Goal: Information Seeking & Learning: Find specific fact

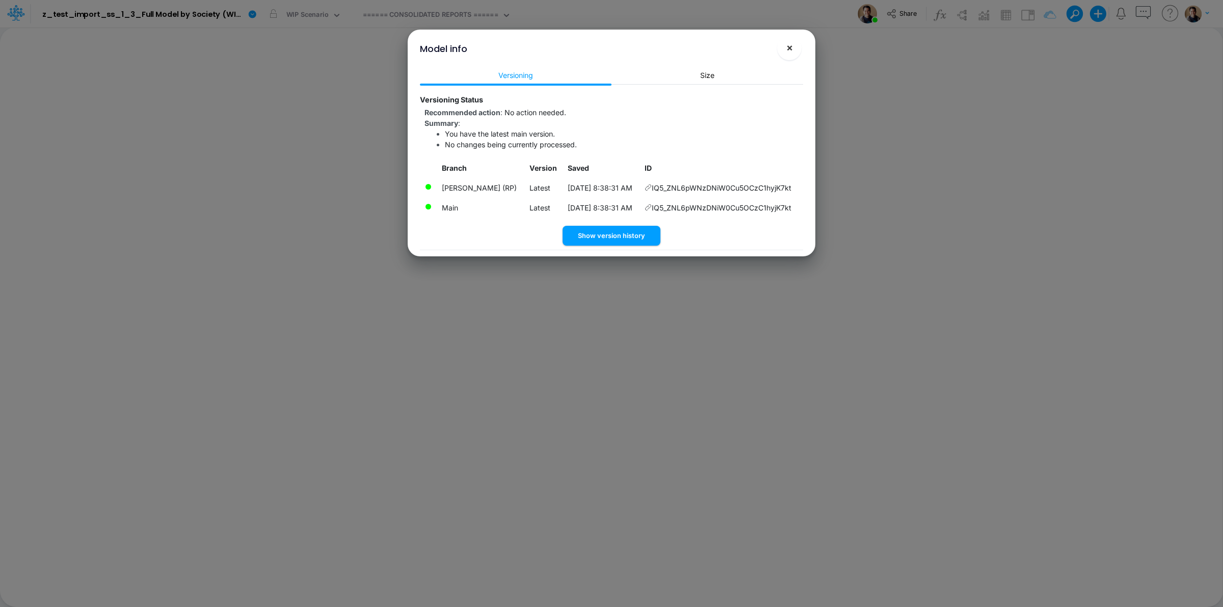
drag, startPoint x: 797, startPoint y: 47, endPoint x: 752, endPoint y: 2, distance: 64.5
click at [795, 47] on button "×" at bounding box center [789, 48] width 24 height 24
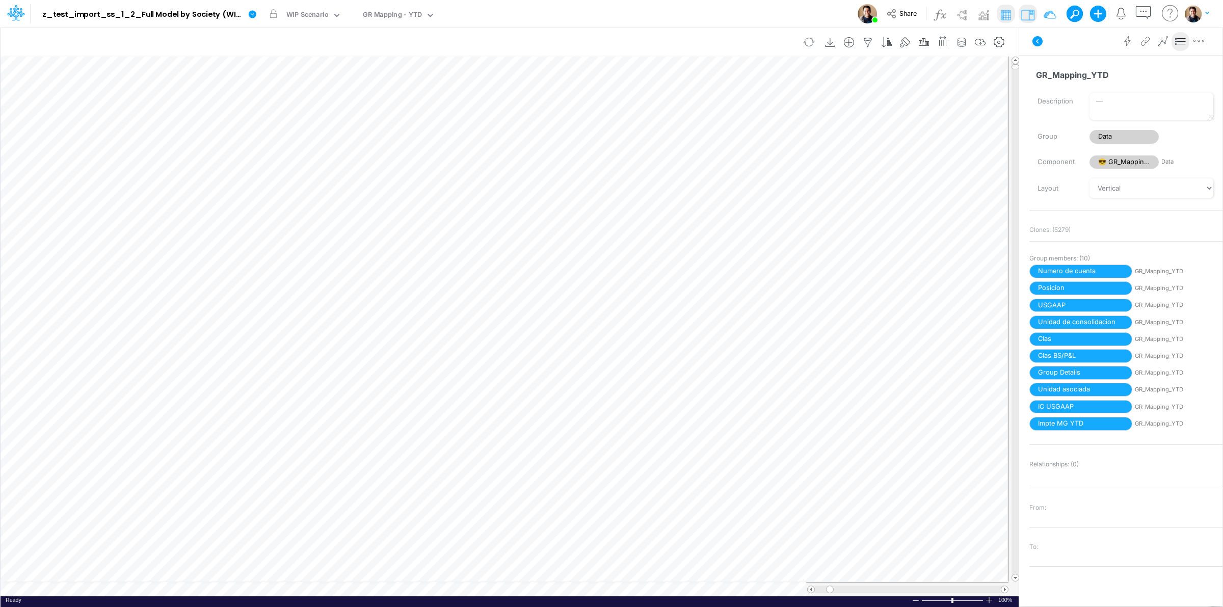
scroll to position [0, 1]
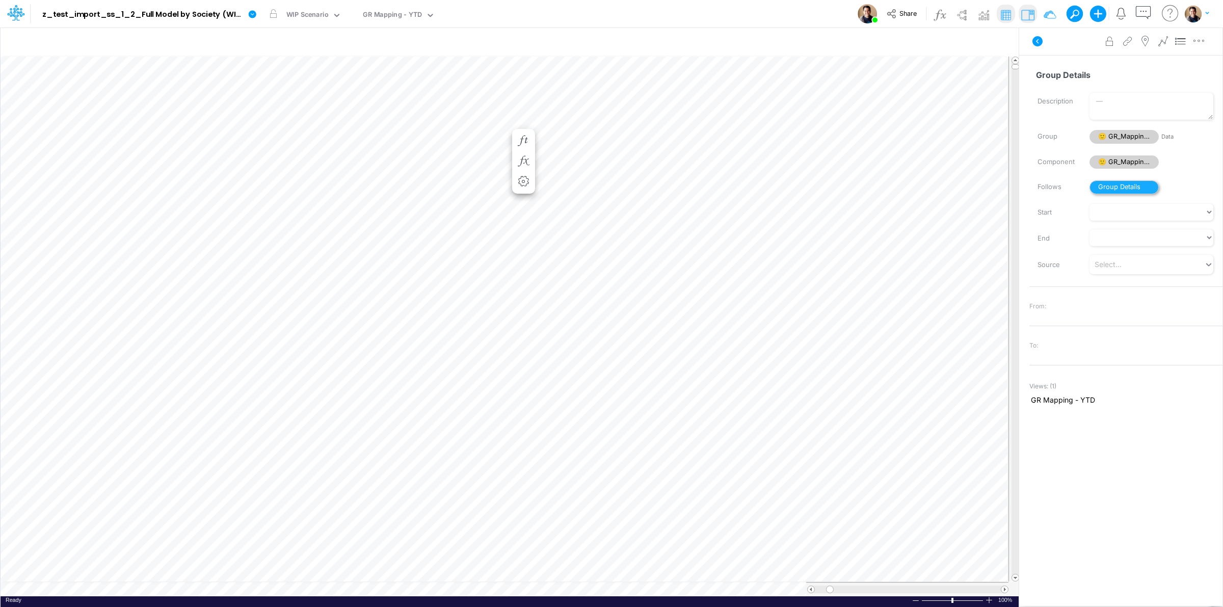
click at [1134, 185] on span "Group Details" at bounding box center [1123, 187] width 69 height 14
click at [704, 5] on div "Model z_test_import_ss_1_2_Full Model by Society (WIP-WS-Review-3+Actuals) (b3z…" at bounding box center [611, 14] width 1101 height 28
click at [94, 171] on icon "button" at bounding box center [95, 171] width 15 height 11
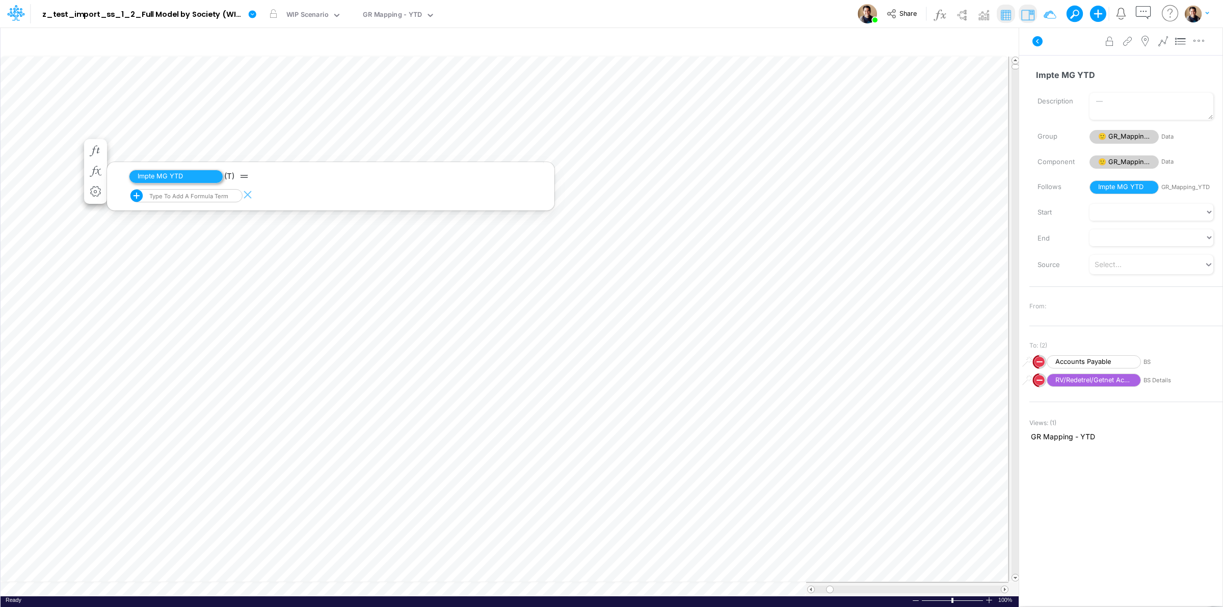
click at [157, 176] on span "Impte MG YTD" at bounding box center [176, 177] width 94 height 14
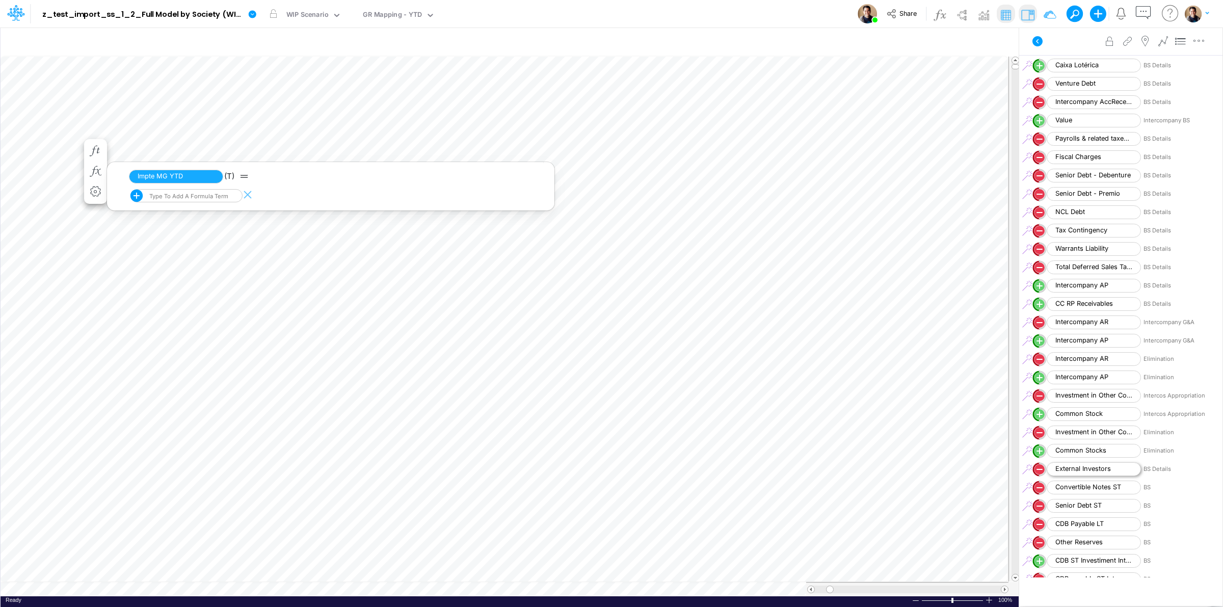
scroll to position [1176, 0]
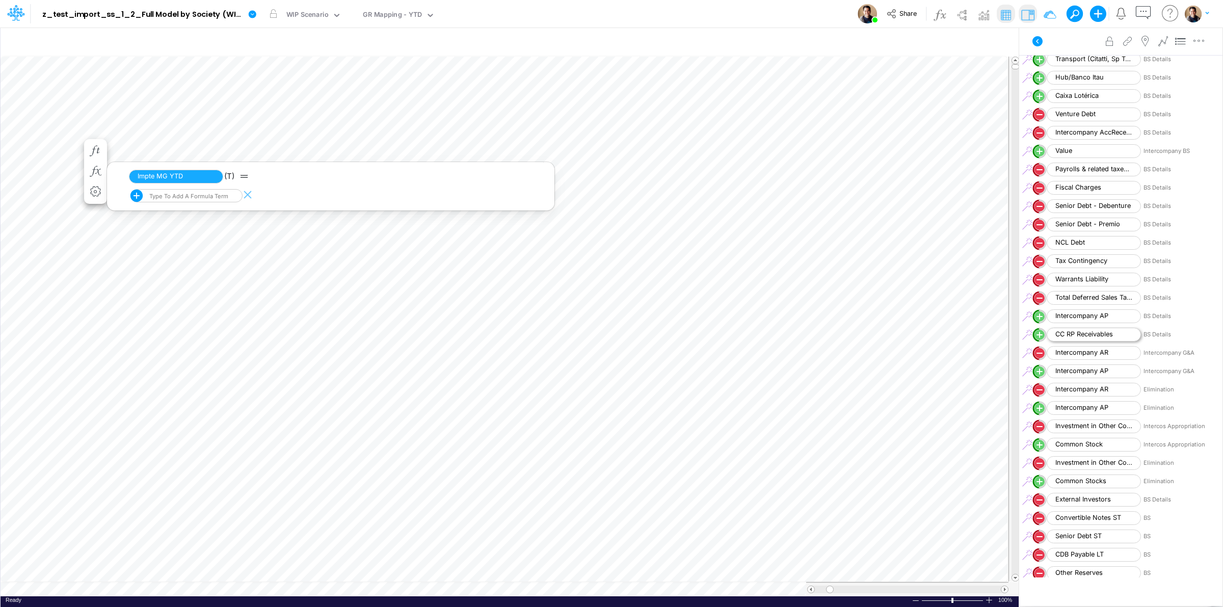
click at [1079, 329] on span "CC RP Receivables" at bounding box center [1094, 335] width 94 height 14
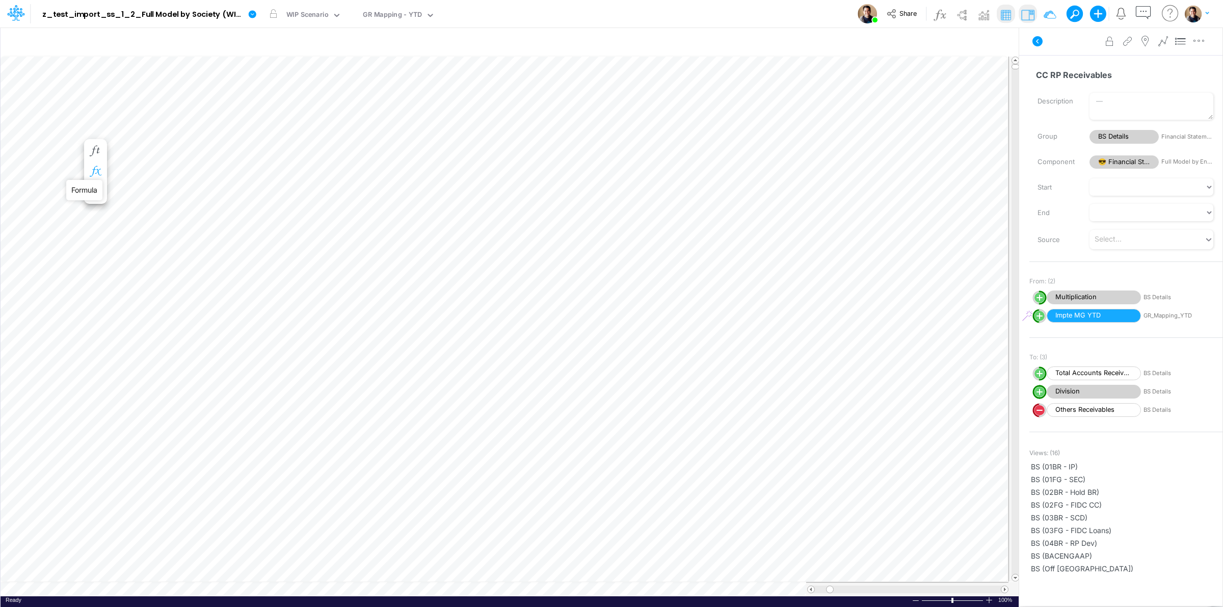
click at [95, 169] on icon "button" at bounding box center [95, 171] width 15 height 11
click at [245, 230] on icon at bounding box center [245, 231] width 15 height 11
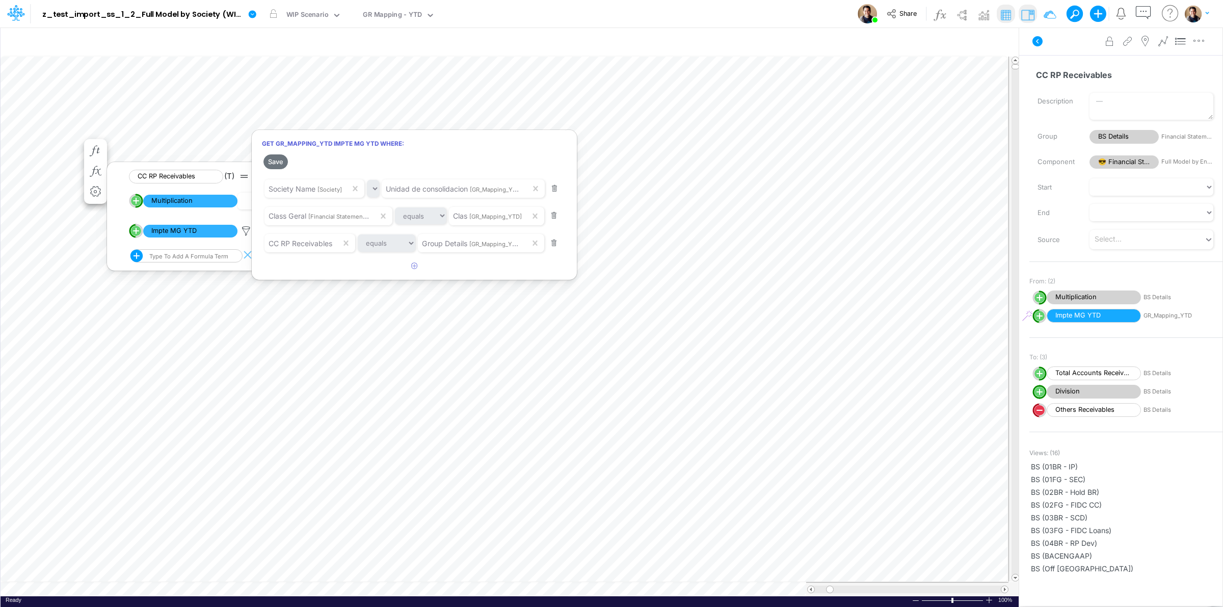
click at [244, 233] on div at bounding box center [611, 306] width 1223 height 602
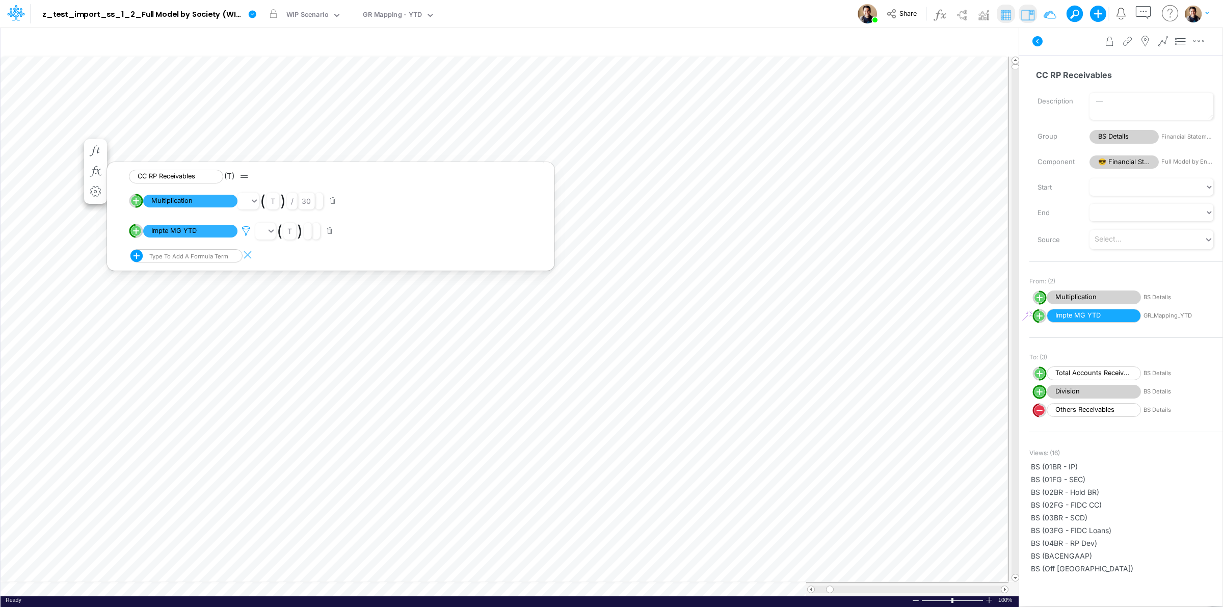
click at [245, 230] on icon at bounding box center [245, 231] width 15 height 11
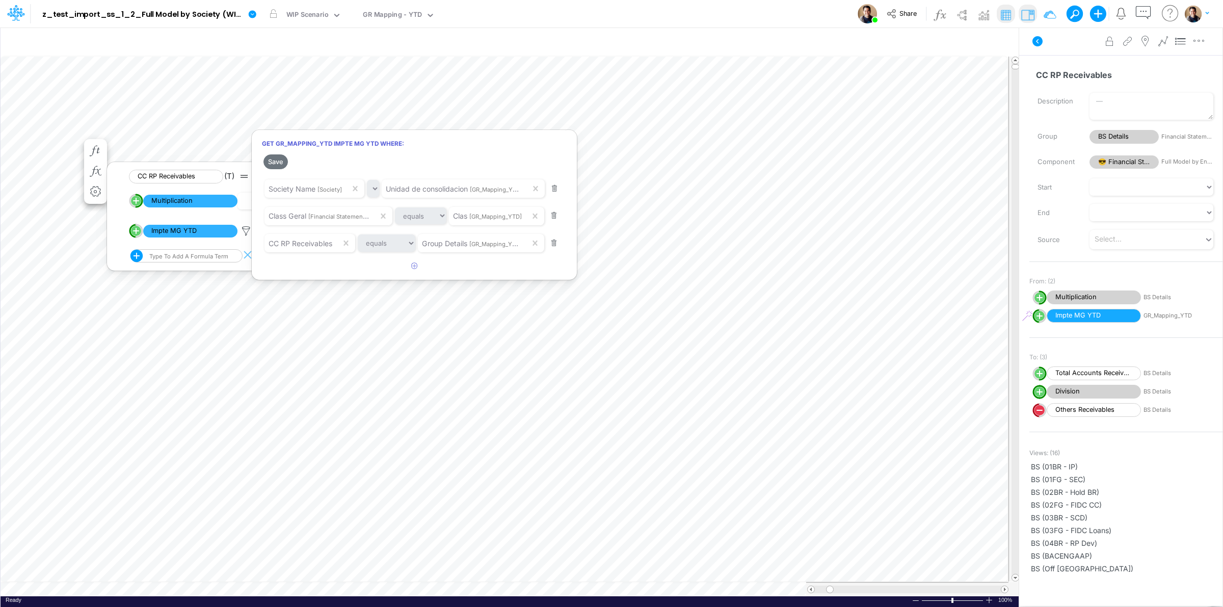
click at [408, 14] on div at bounding box center [611, 306] width 1223 height 602
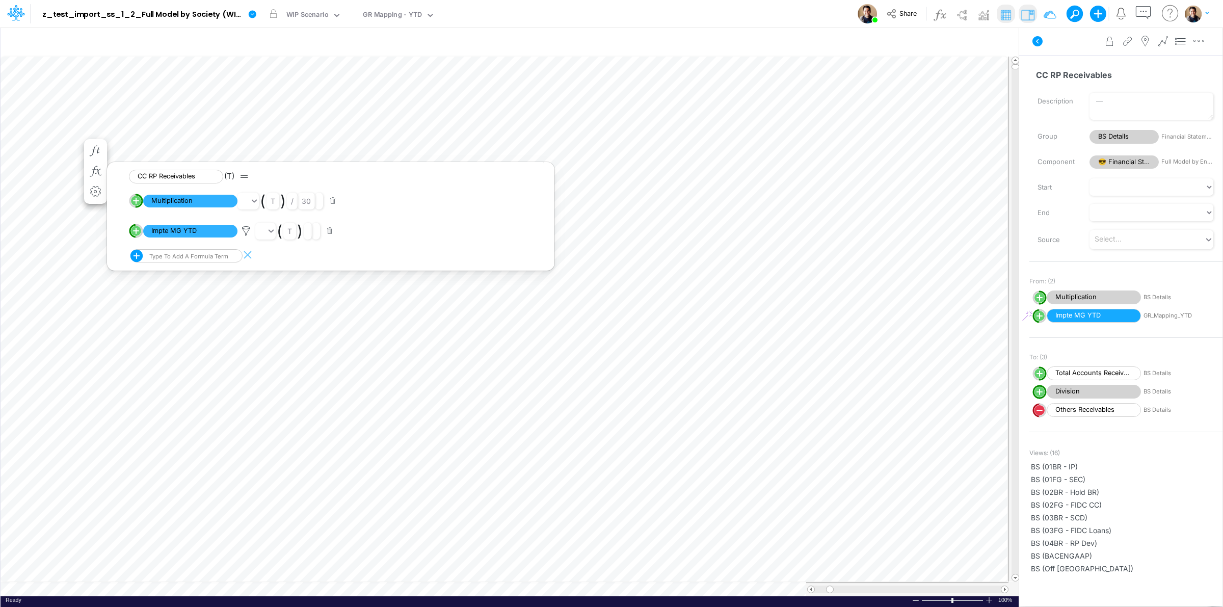
click at [408, 14] on div "GR Mapping - YTD" at bounding box center [392, 16] width 59 height 12
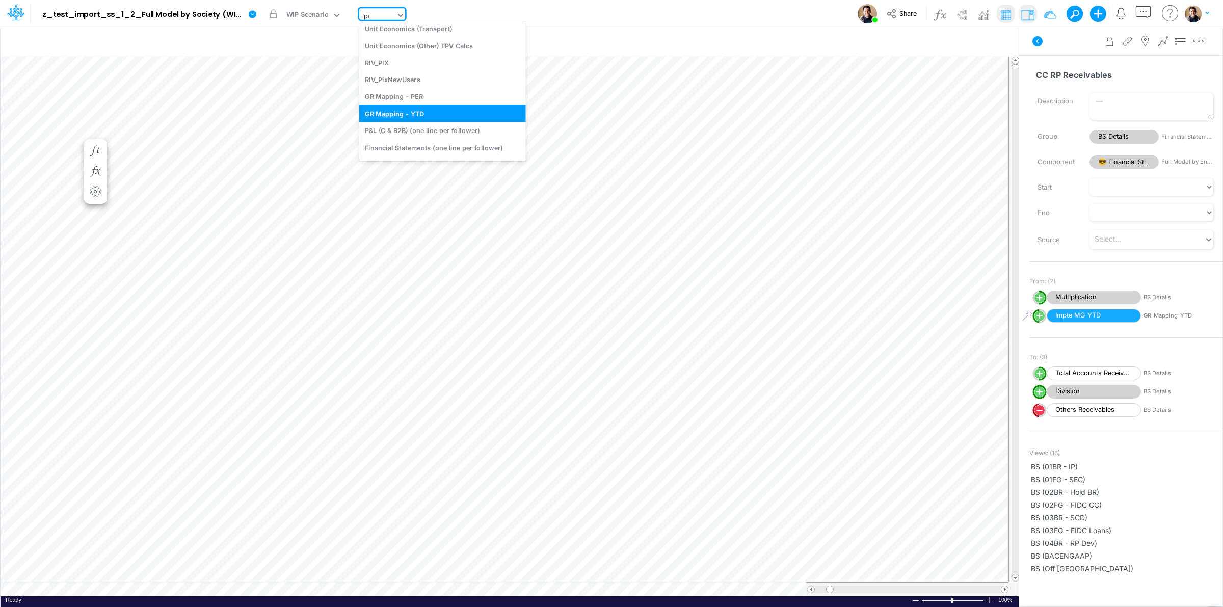
scroll to position [139, 0]
type input "per"
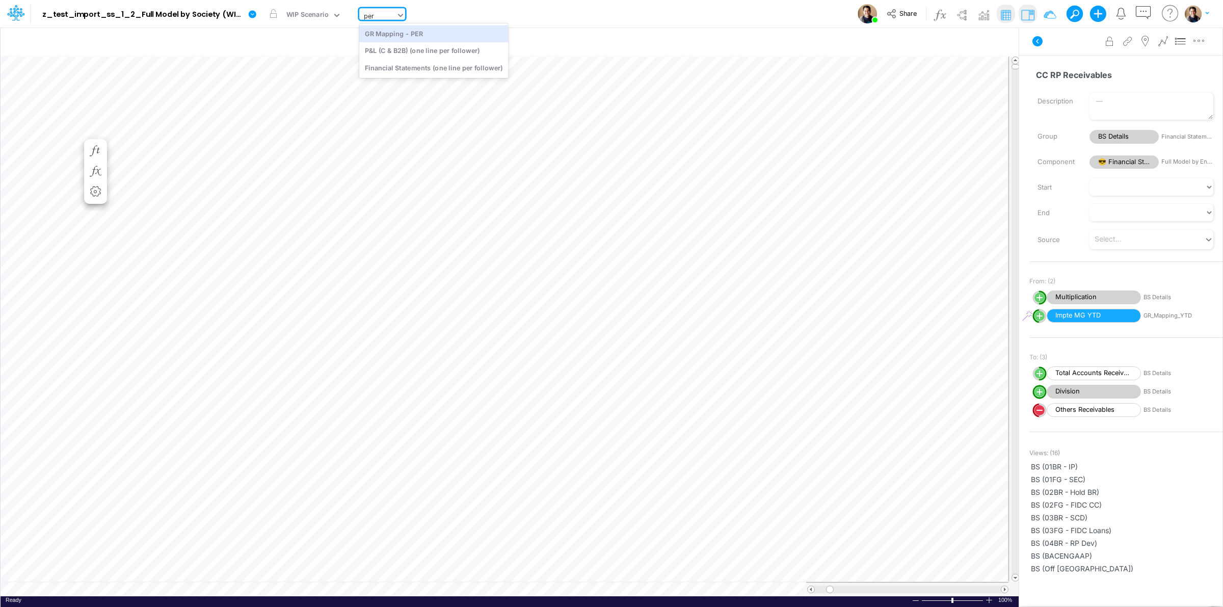
scroll to position [0, 0]
click at [423, 38] on div "GR Mapping - PER" at bounding box center [433, 33] width 149 height 17
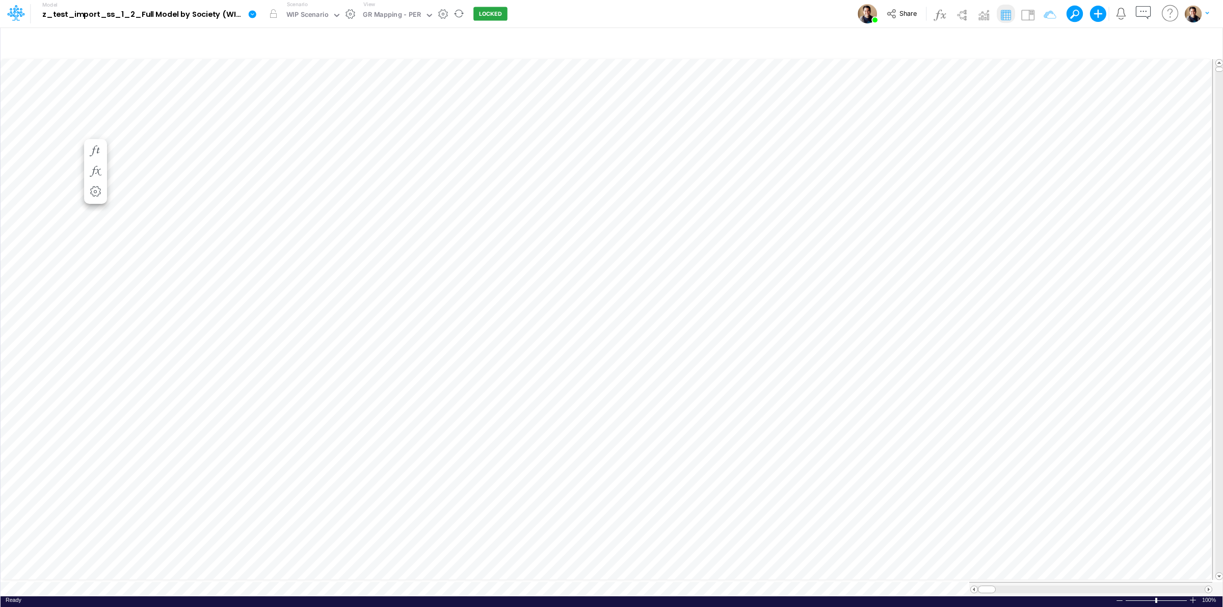
scroll to position [0, 1]
click at [1028, 14] on img at bounding box center [1028, 15] width 16 height 16
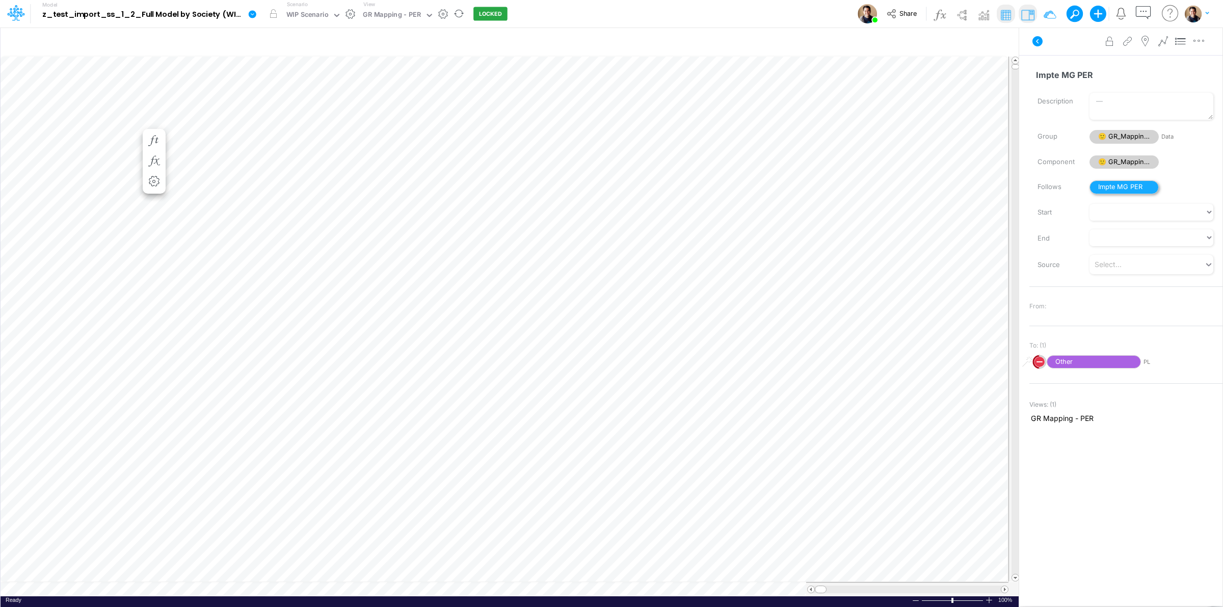
click at [1129, 189] on span "Impte MG PER" at bounding box center [1123, 187] width 69 height 14
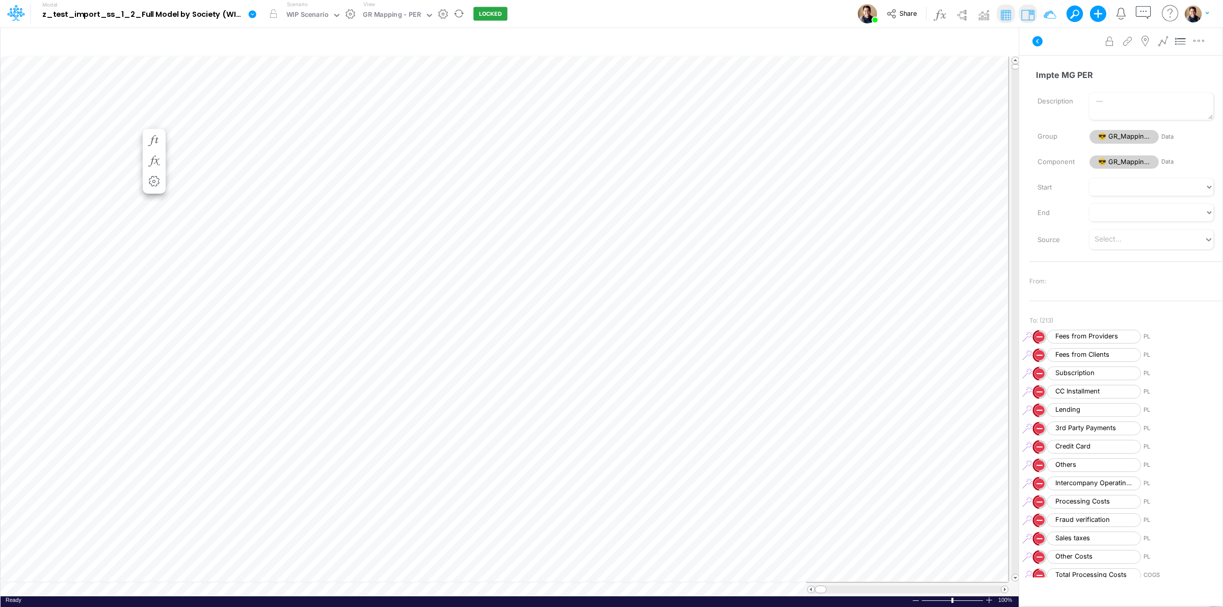
scroll to position [0, 1]
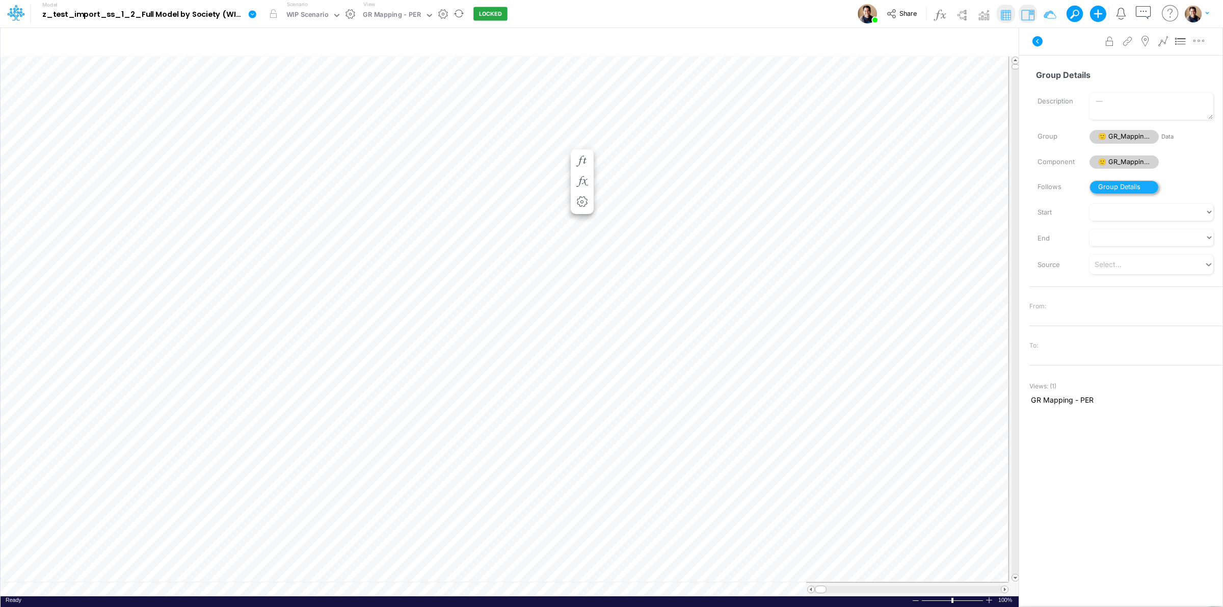
click at [1125, 183] on span "Group Details" at bounding box center [1123, 187] width 69 height 14
click at [1073, 11] on button at bounding box center [1070, 13] width 9 height 9
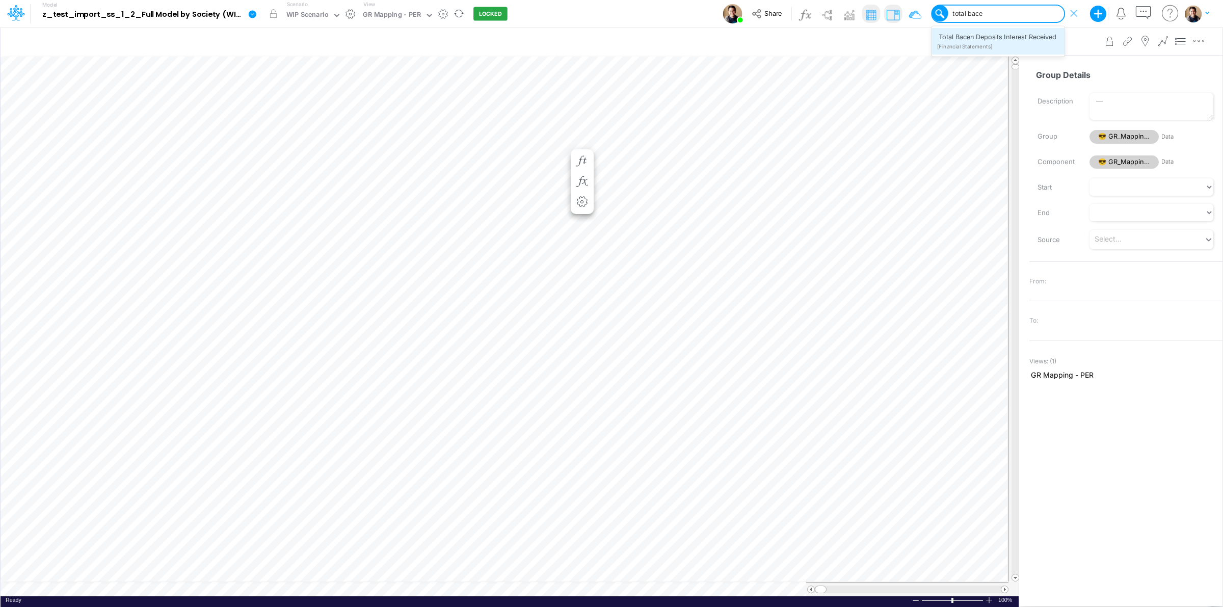
type input "total bacen"
click at [1021, 43] on div "Total Bacen Deposits Interest Received [Financial Statements]" at bounding box center [997, 41] width 133 height 26
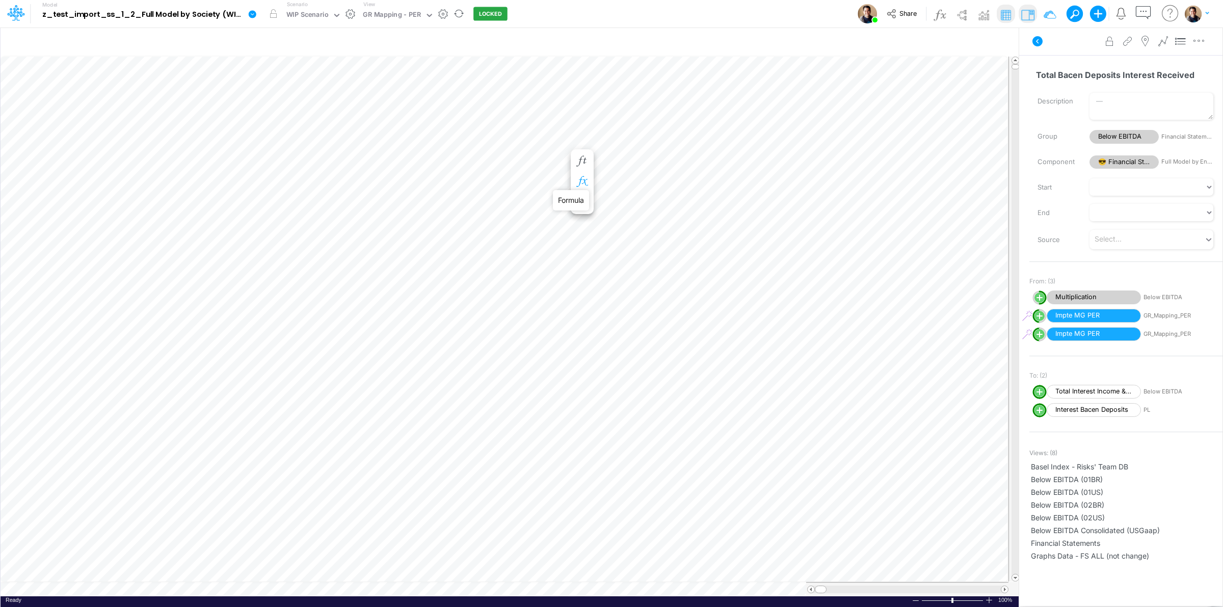
click at [581, 179] on icon "button" at bounding box center [581, 181] width 15 height 11
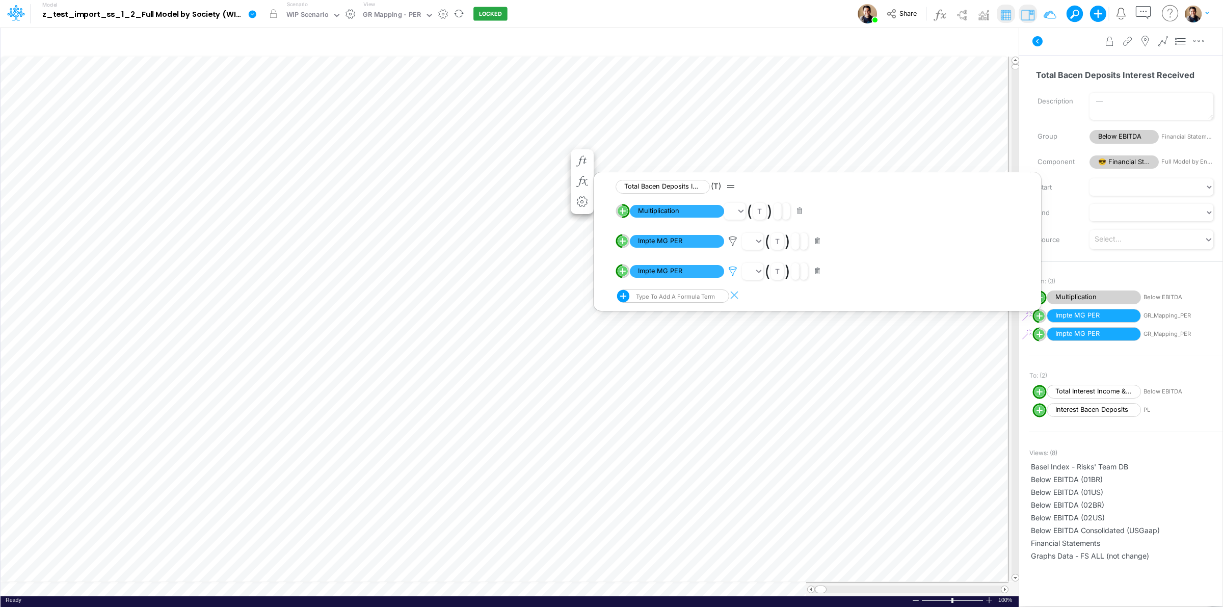
click at [735, 269] on icon at bounding box center [732, 271] width 15 height 11
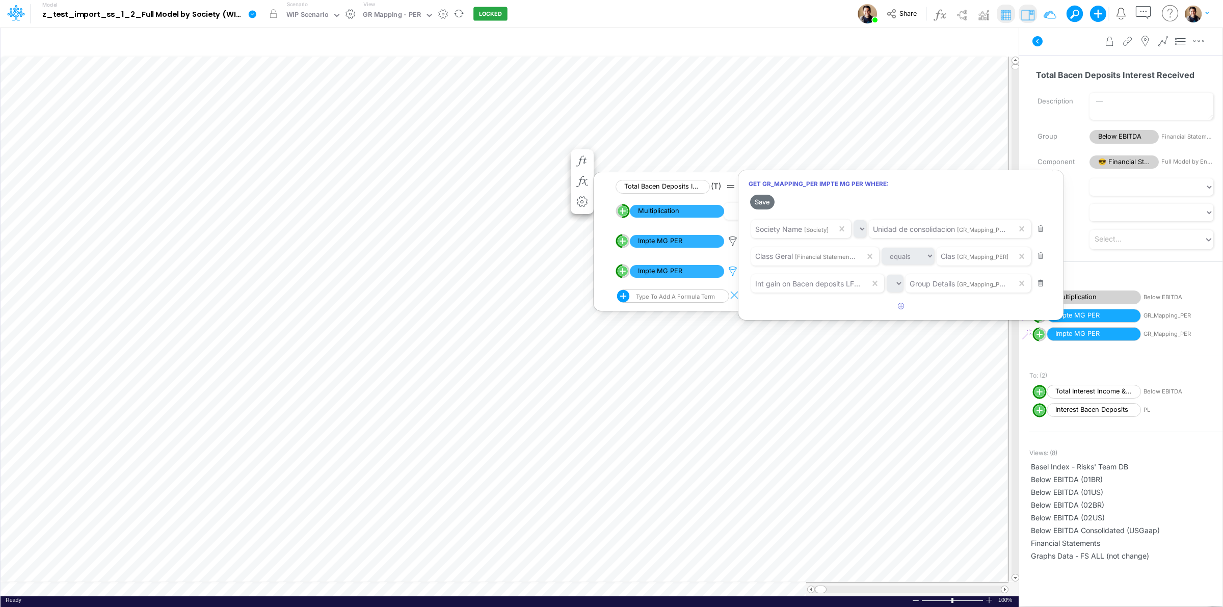
click at [734, 269] on div at bounding box center [611, 306] width 1223 height 602
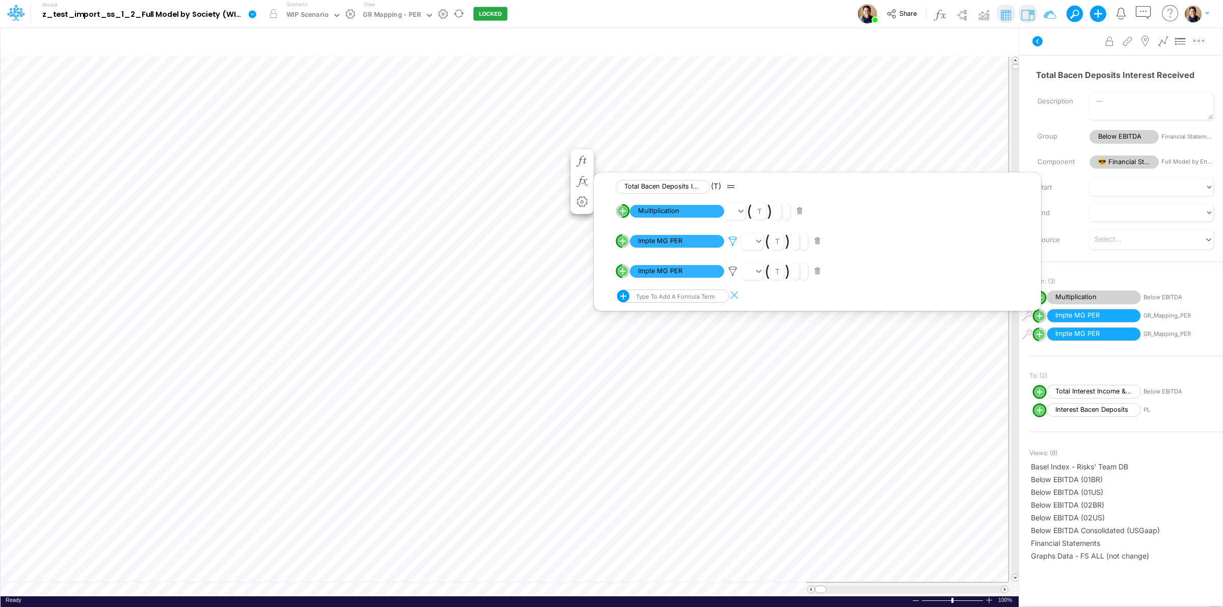
click at [730, 242] on icon at bounding box center [732, 241] width 15 height 11
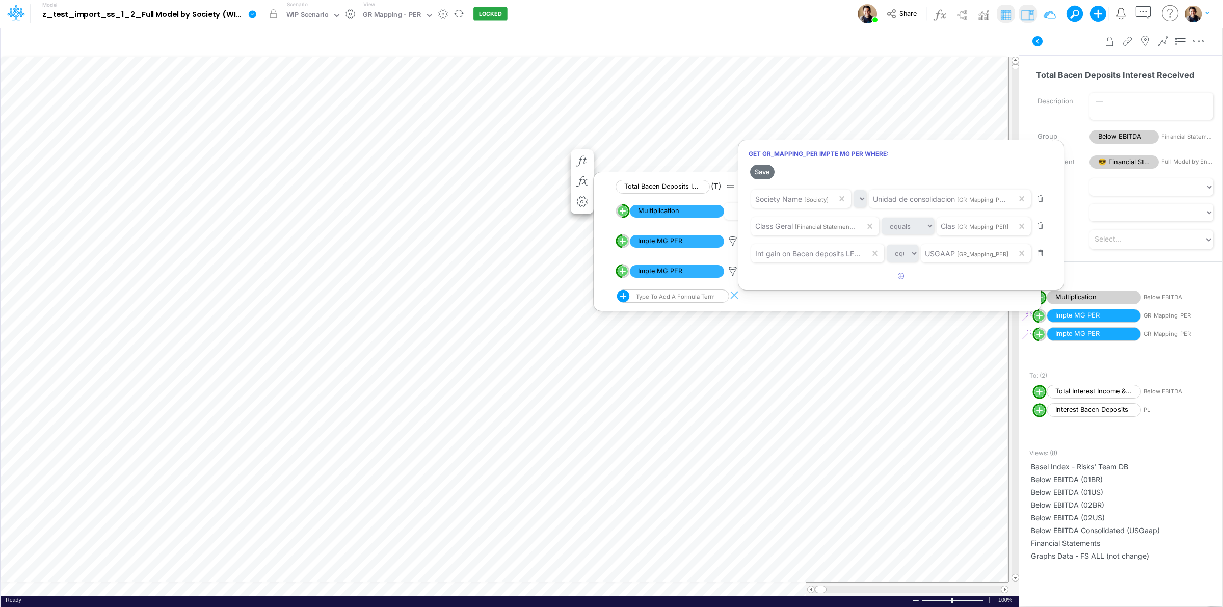
click at [730, 242] on div at bounding box center [611, 306] width 1223 height 602
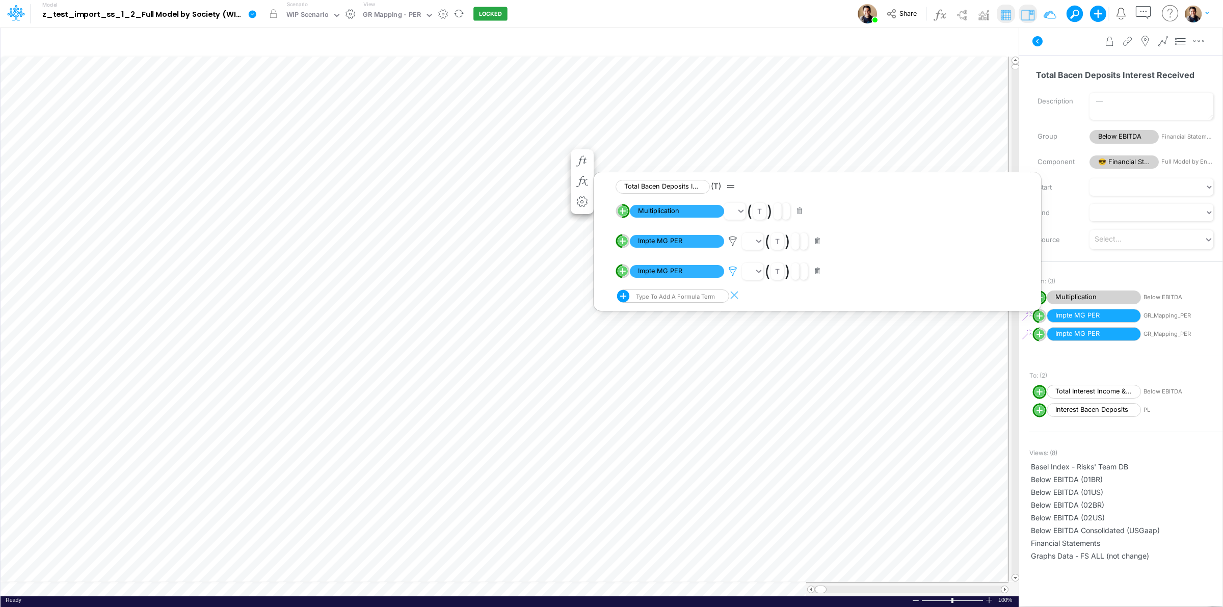
click at [730, 272] on icon at bounding box center [732, 271] width 15 height 11
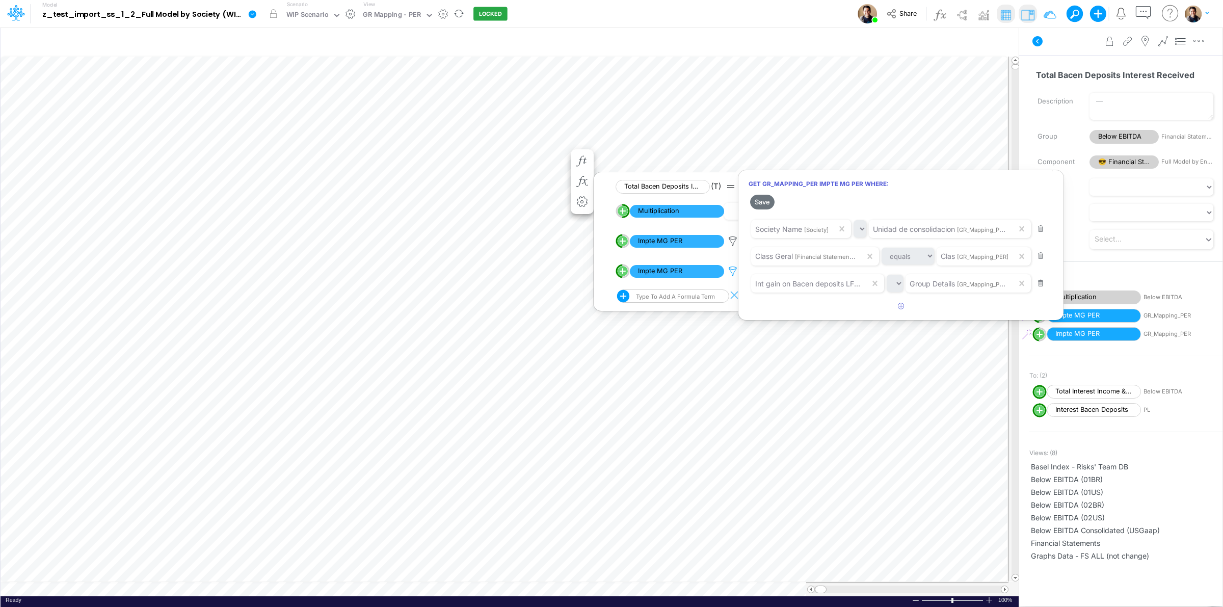
click at [730, 272] on div at bounding box center [611, 306] width 1223 height 602
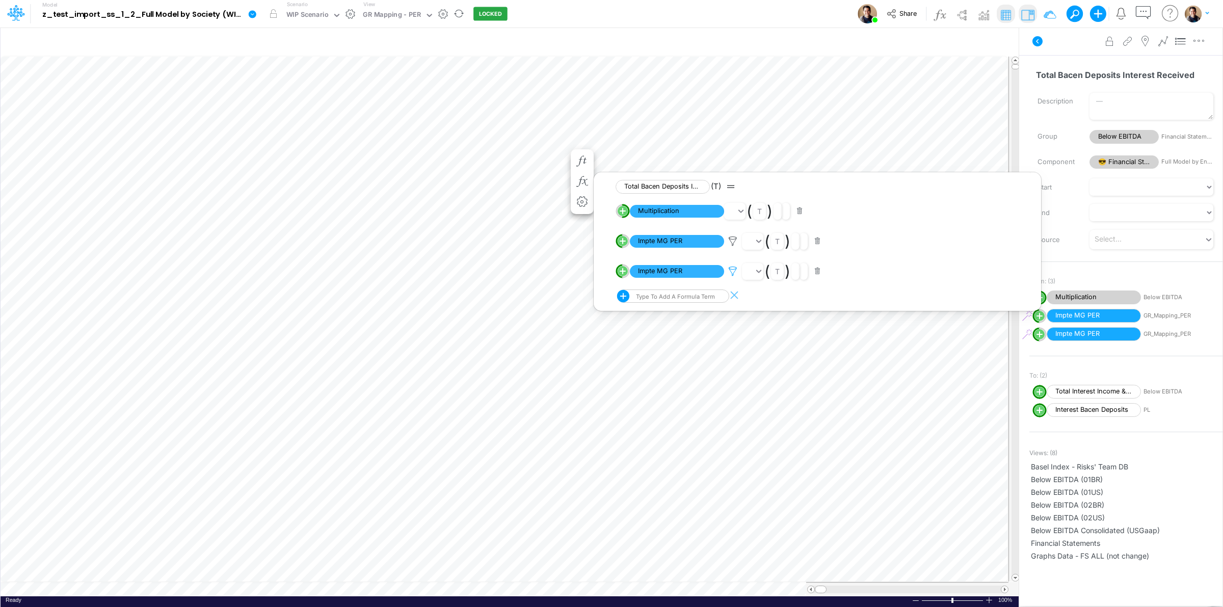
click at [730, 272] on icon at bounding box center [732, 271] width 15 height 11
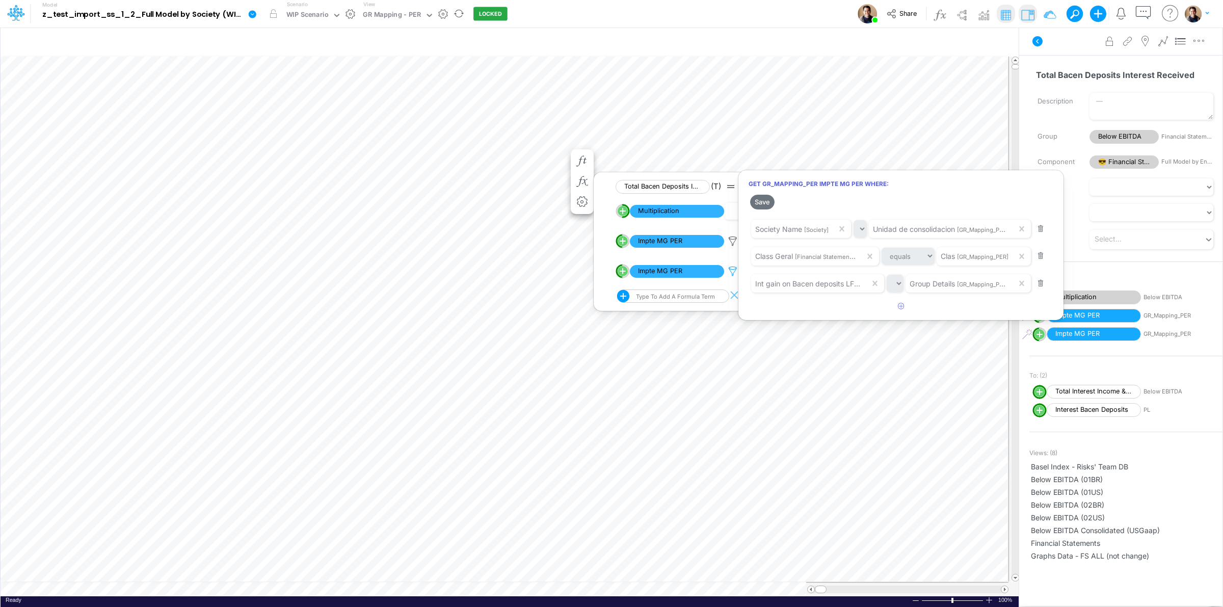
click at [730, 272] on div at bounding box center [611, 306] width 1223 height 602
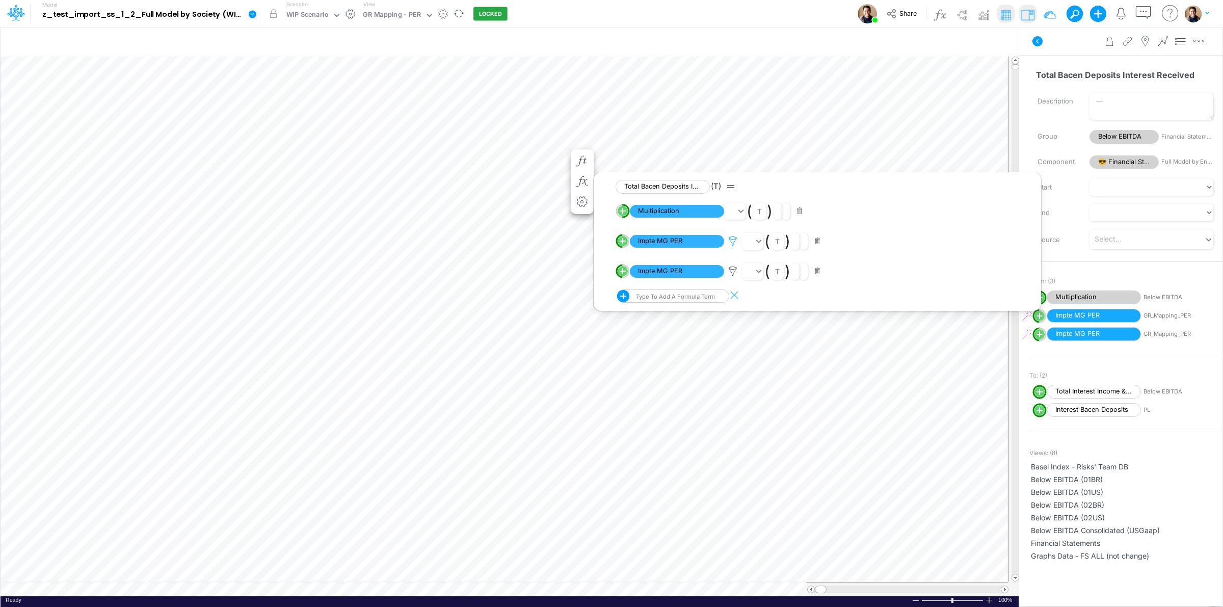
click at [732, 240] on icon at bounding box center [732, 241] width 15 height 11
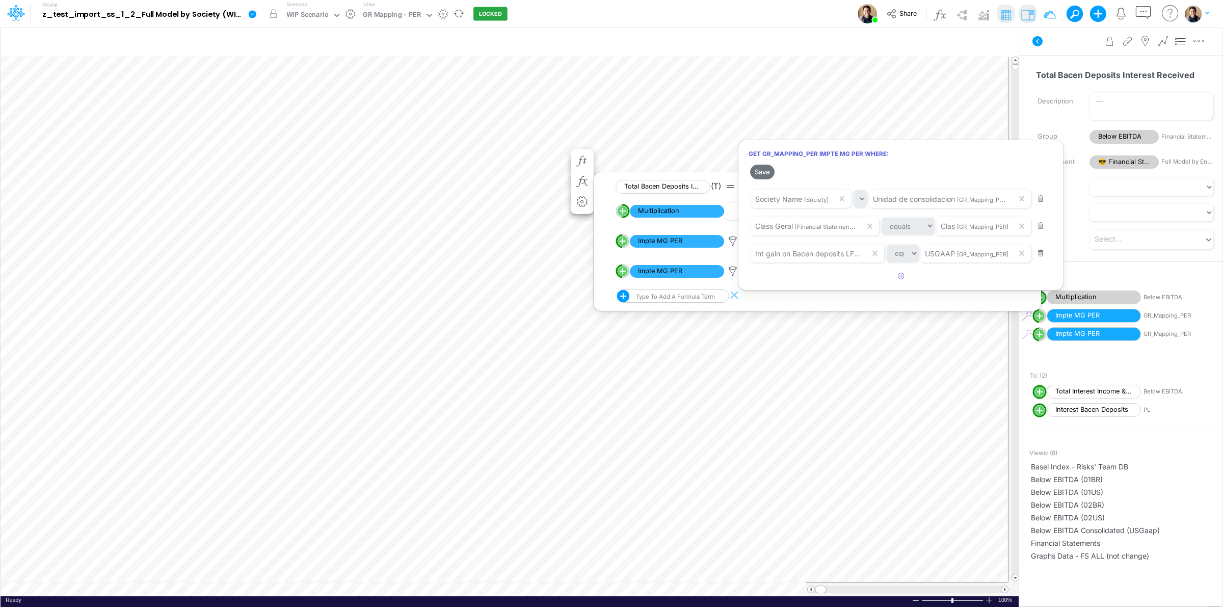
click at [730, 265] on div at bounding box center [611, 306] width 1223 height 602
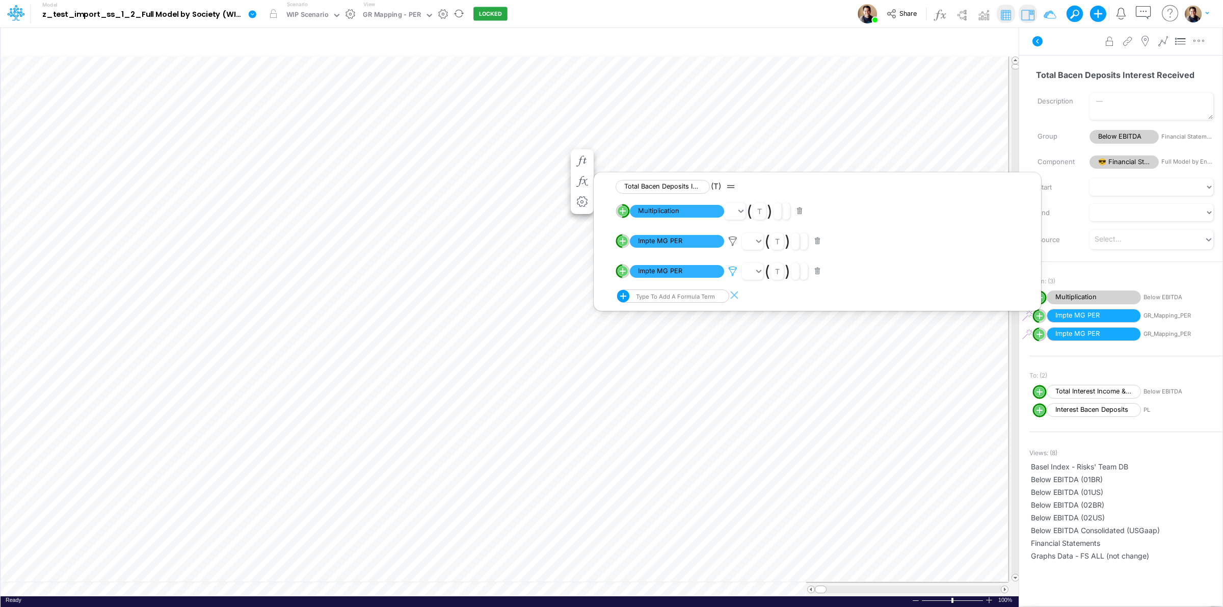
click at [730, 269] on icon at bounding box center [732, 271] width 15 height 11
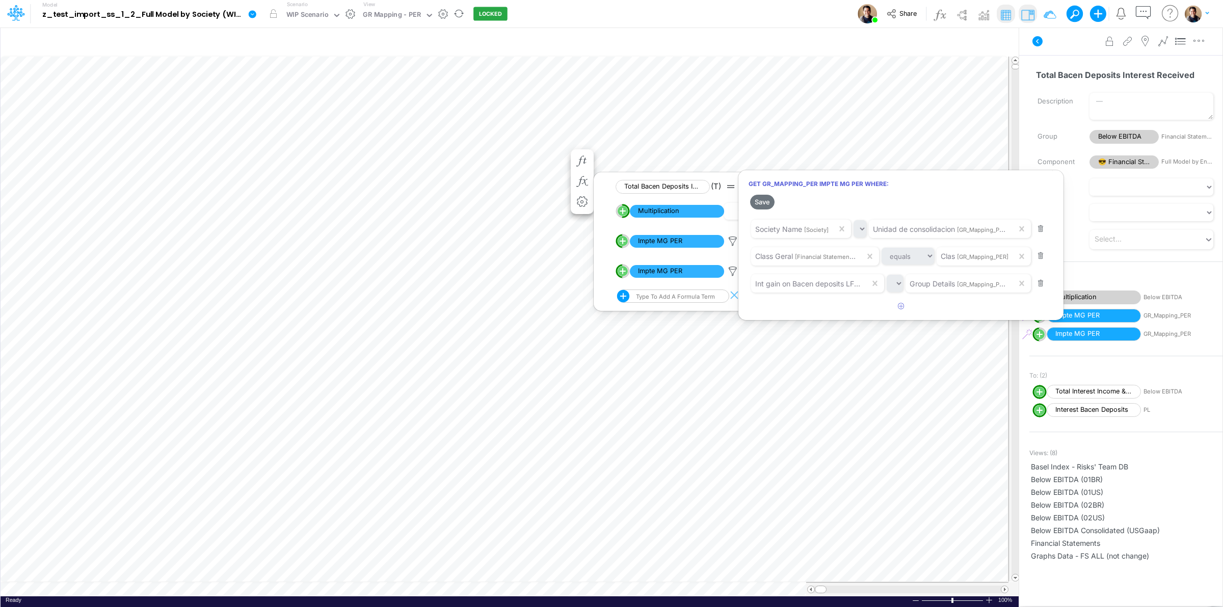
click at [734, 250] on div at bounding box center [611, 306] width 1223 height 602
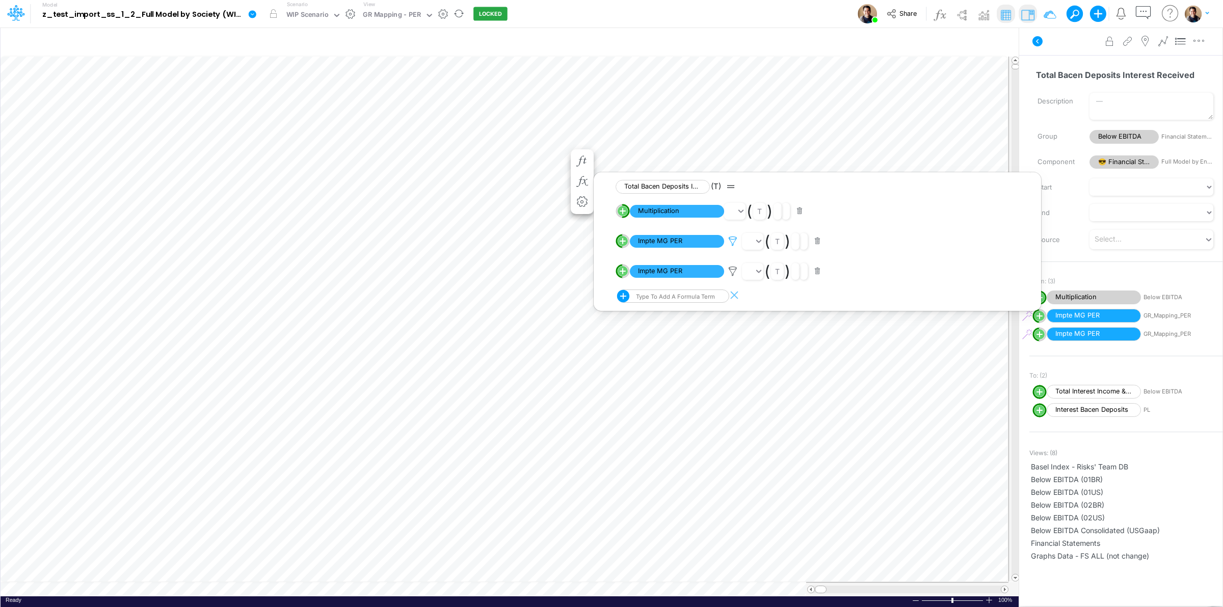
click at [734, 243] on icon at bounding box center [732, 241] width 15 height 11
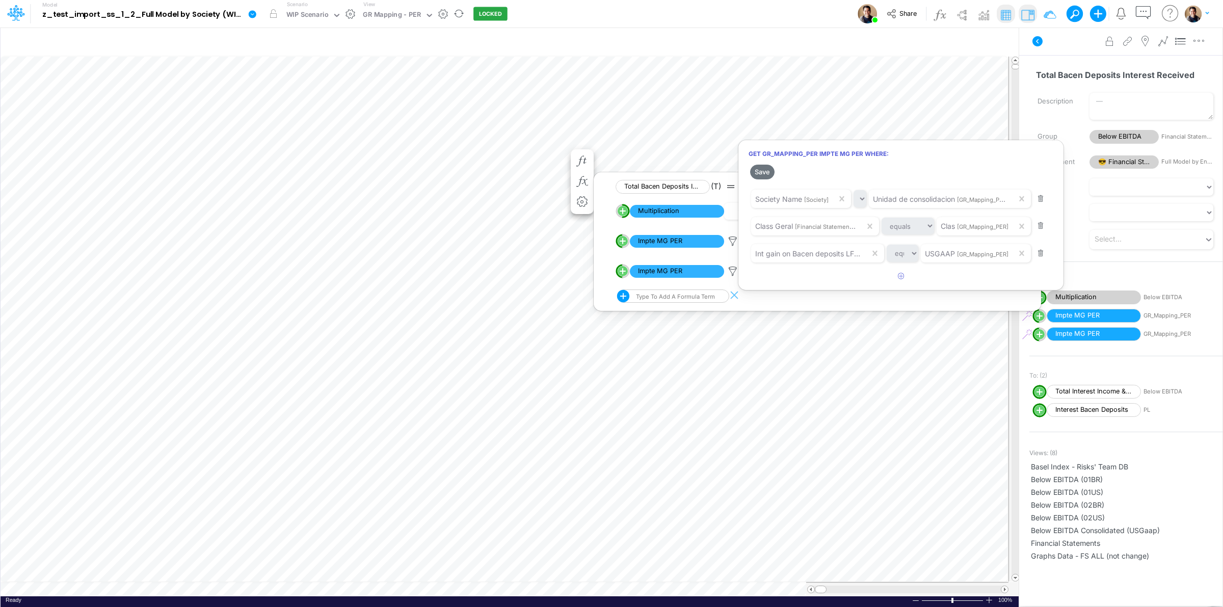
click at [731, 272] on div at bounding box center [611, 306] width 1223 height 602
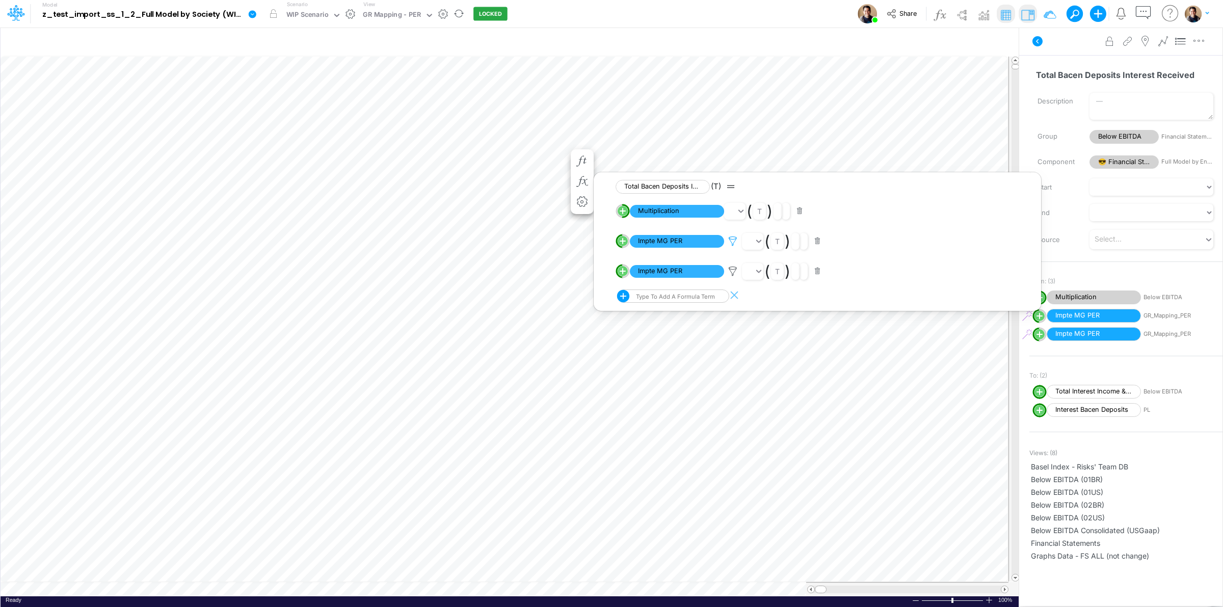
click at [740, 246] on icon at bounding box center [732, 241] width 15 height 11
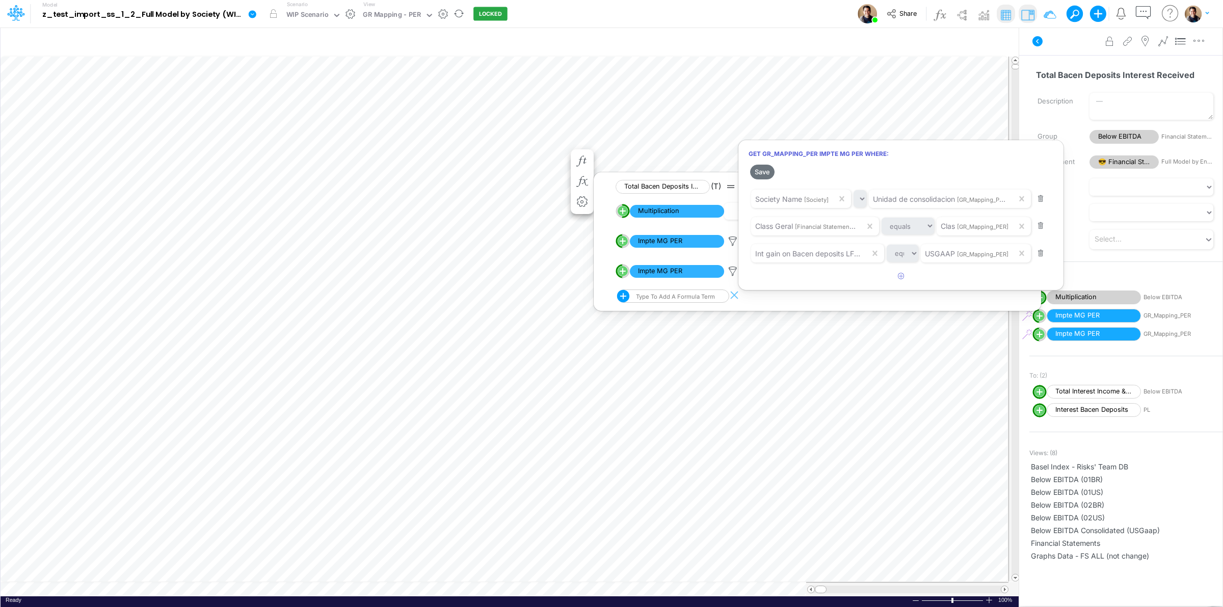
click at [733, 274] on div at bounding box center [611, 306] width 1223 height 602
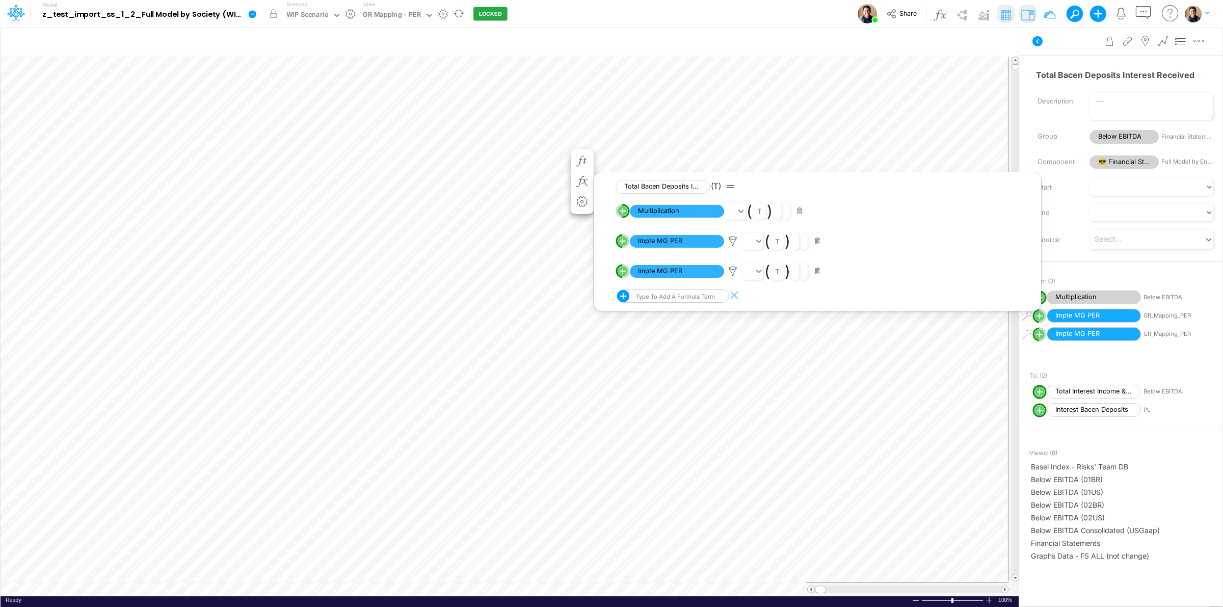
click at [733, 274] on icon at bounding box center [732, 271] width 15 height 11
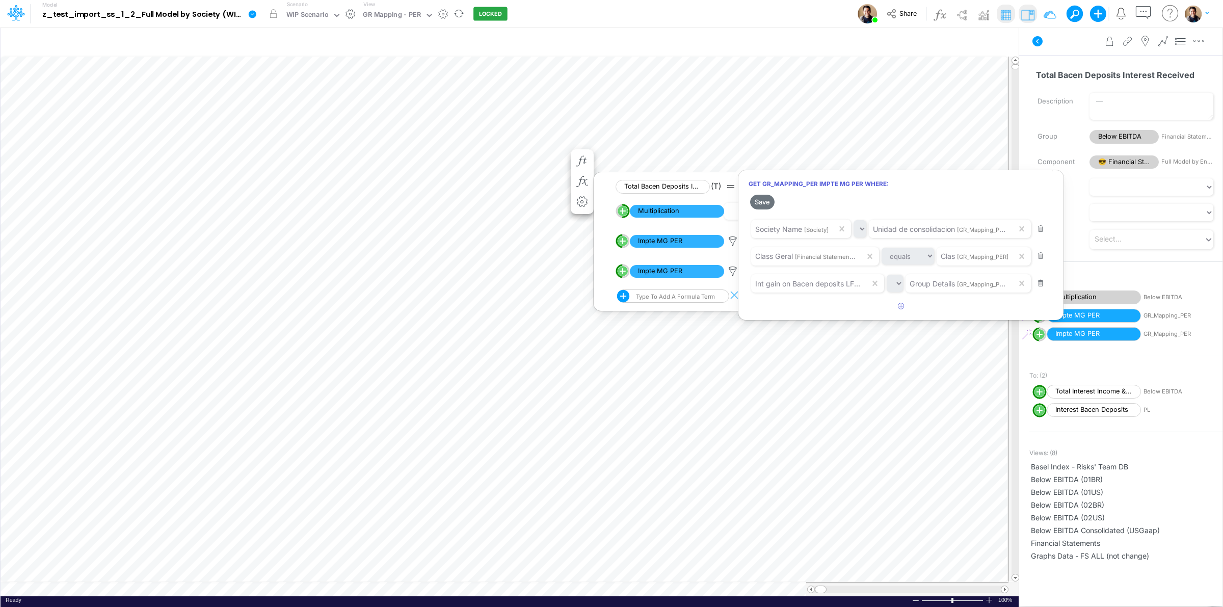
click at [734, 241] on div at bounding box center [611, 306] width 1223 height 602
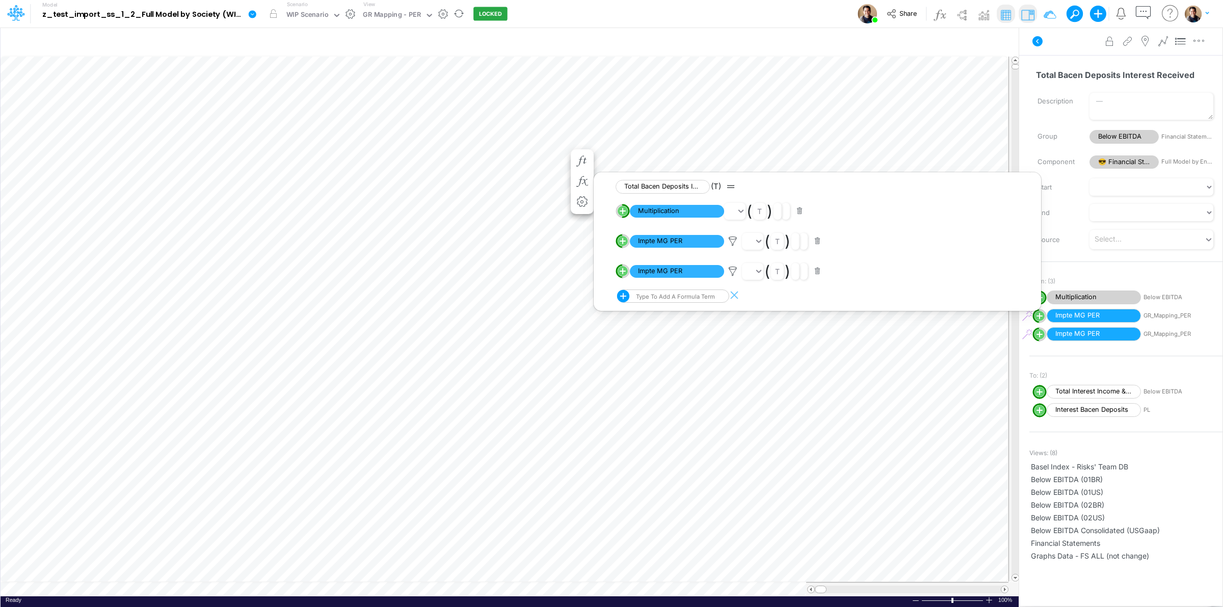
click at [734, 241] on icon at bounding box center [732, 241] width 15 height 11
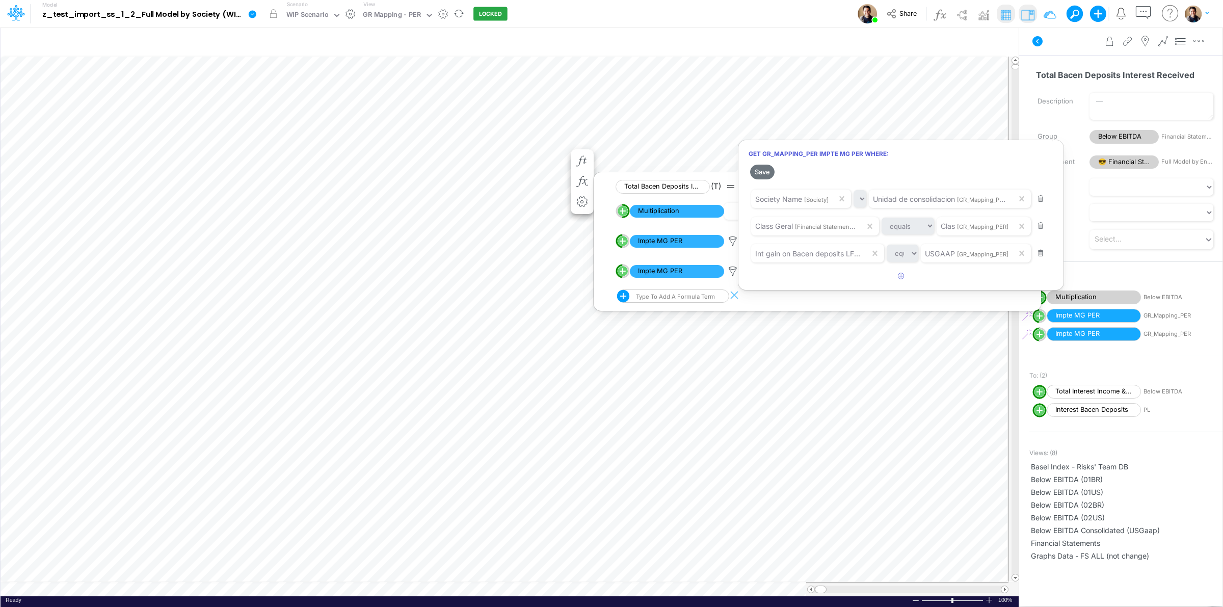
click at [730, 272] on div at bounding box center [611, 306] width 1223 height 602
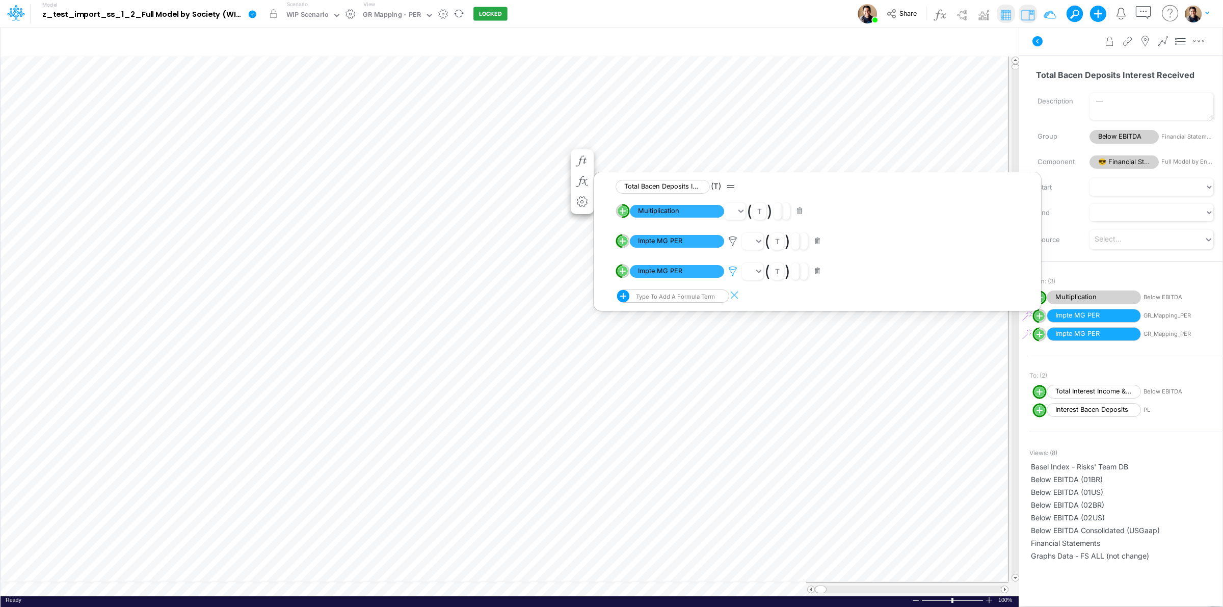
click at [730, 272] on icon at bounding box center [732, 271] width 15 height 11
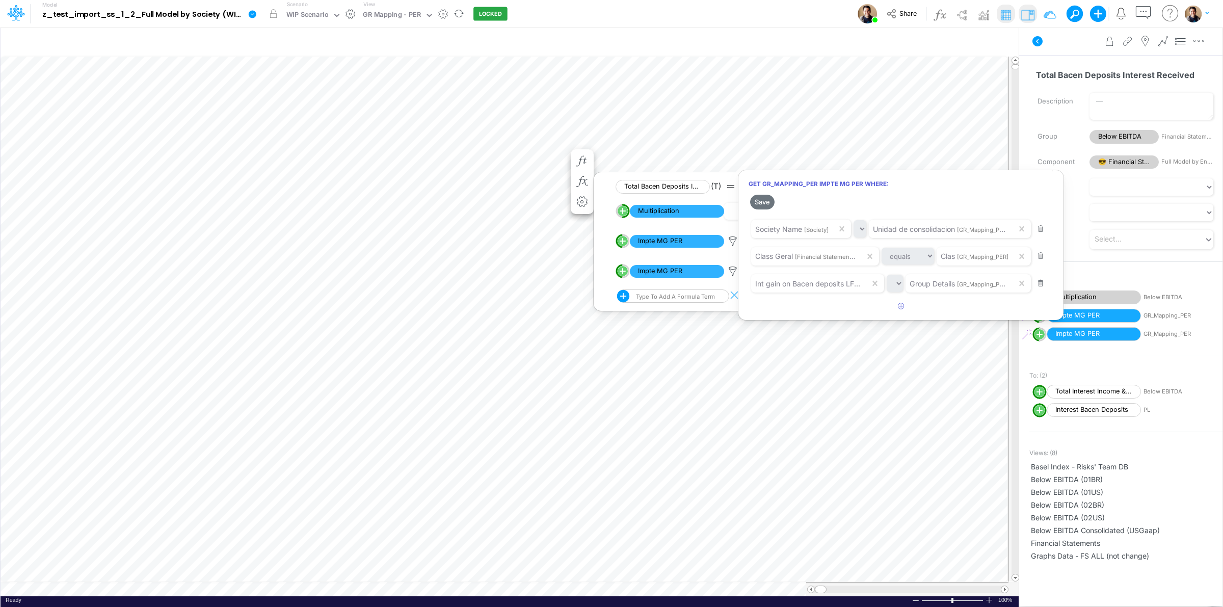
click at [736, 238] on div at bounding box center [611, 306] width 1223 height 602
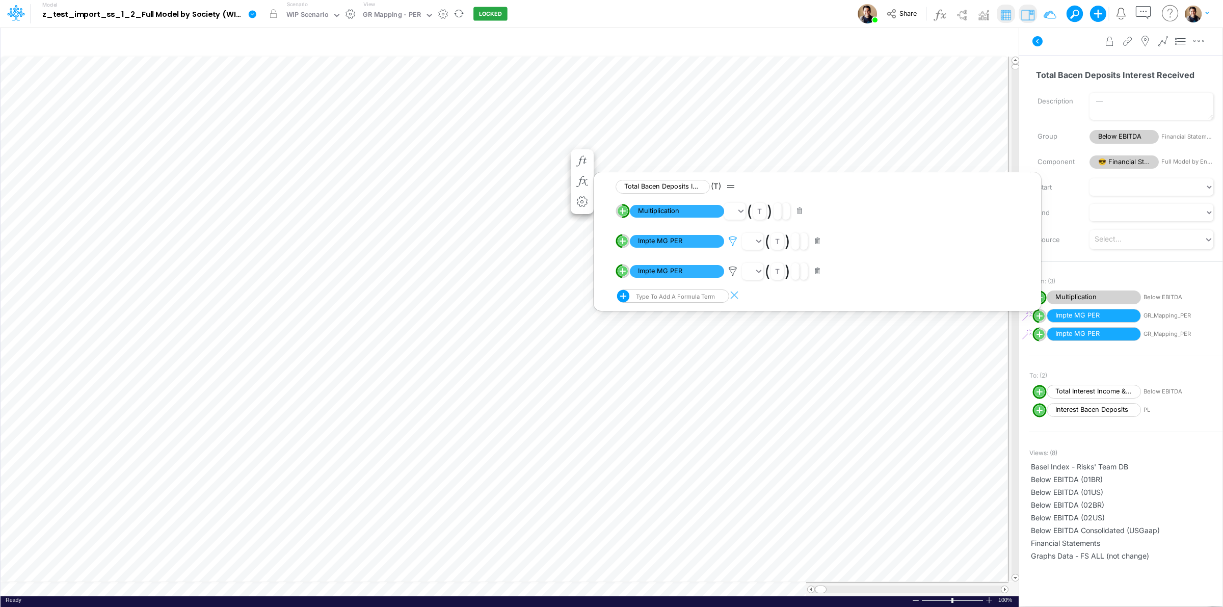
click at [735, 241] on icon at bounding box center [732, 241] width 15 height 11
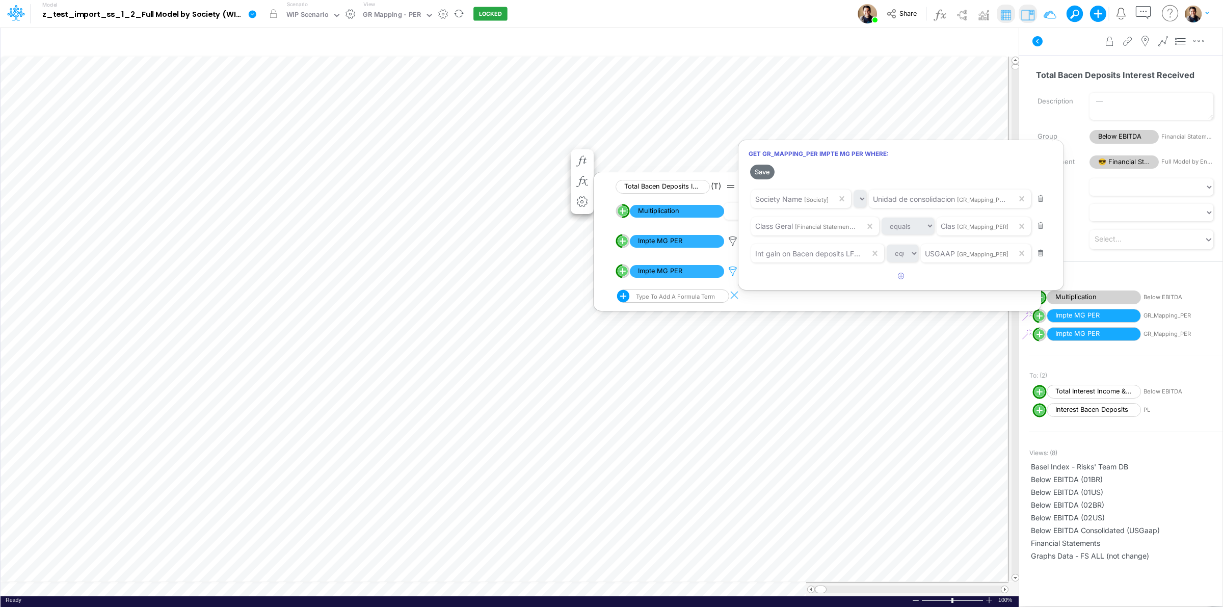
click at [732, 272] on div at bounding box center [611, 306] width 1223 height 602
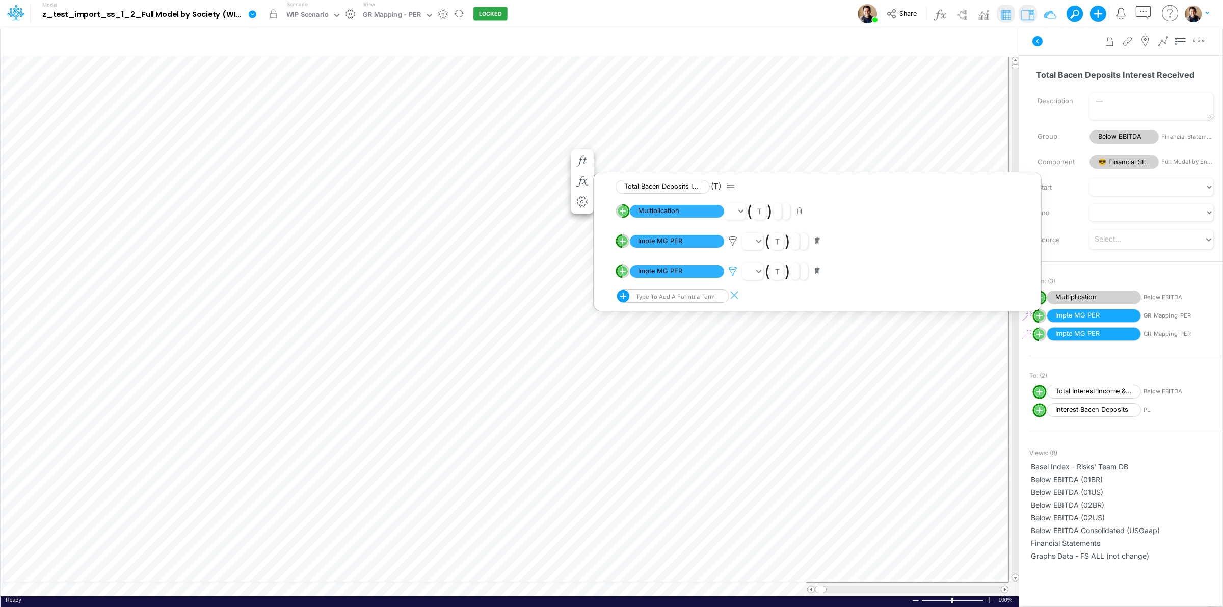
click at [732, 274] on icon at bounding box center [732, 271] width 15 height 11
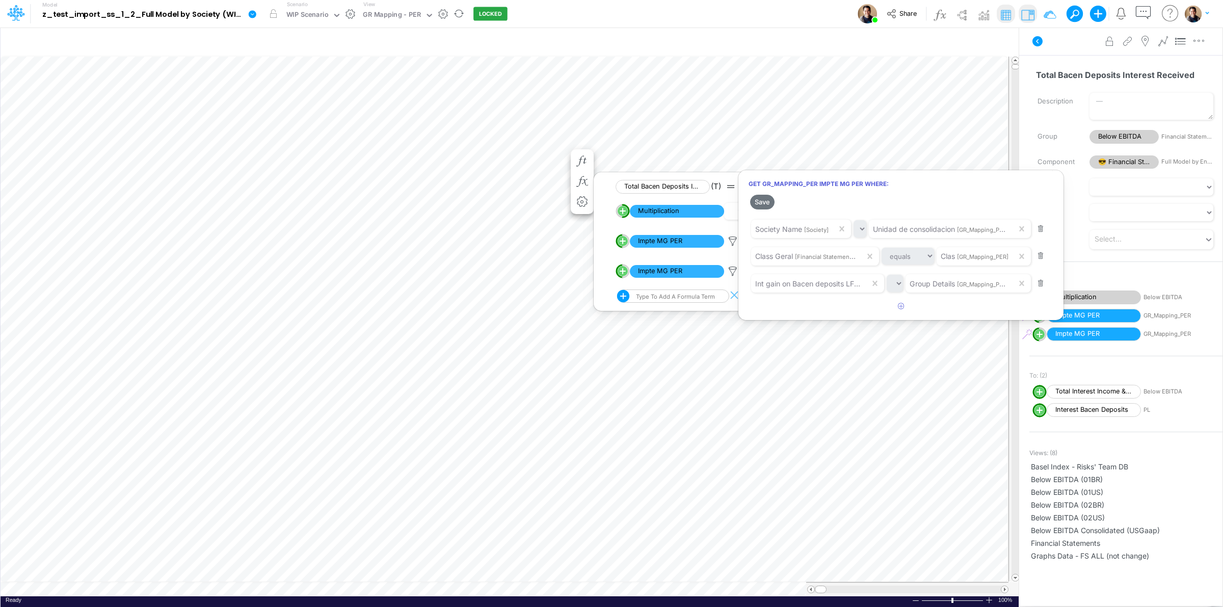
click at [737, 241] on div at bounding box center [611, 306] width 1223 height 602
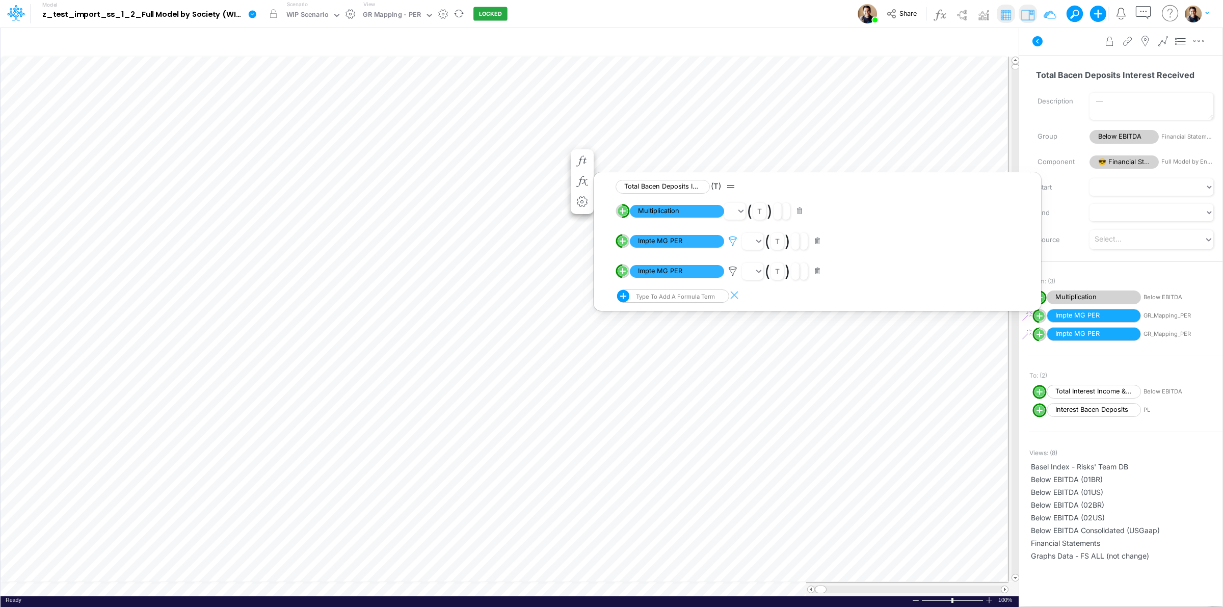
click at [734, 240] on icon at bounding box center [732, 241] width 15 height 11
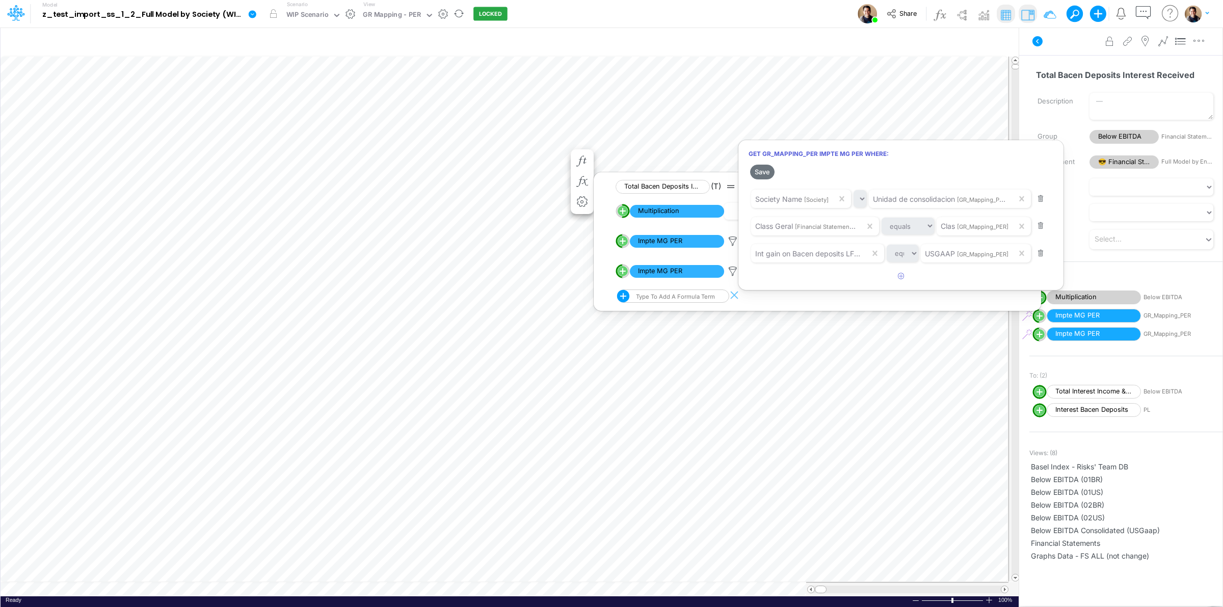
click at [730, 269] on div at bounding box center [611, 306] width 1223 height 602
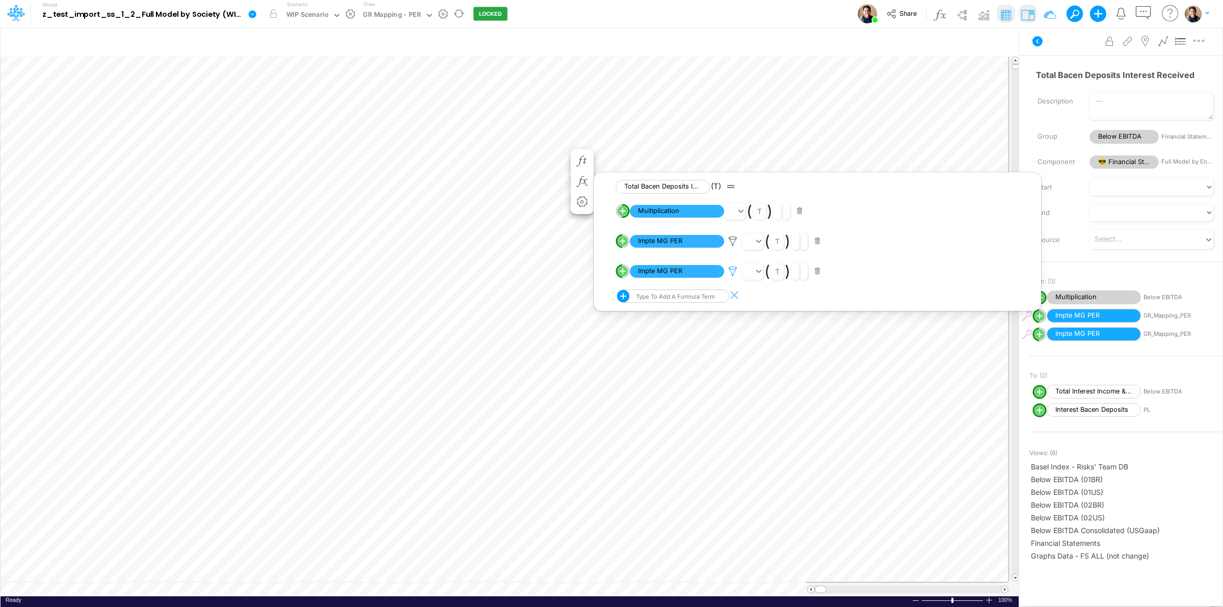
click at [732, 274] on icon at bounding box center [732, 271] width 15 height 11
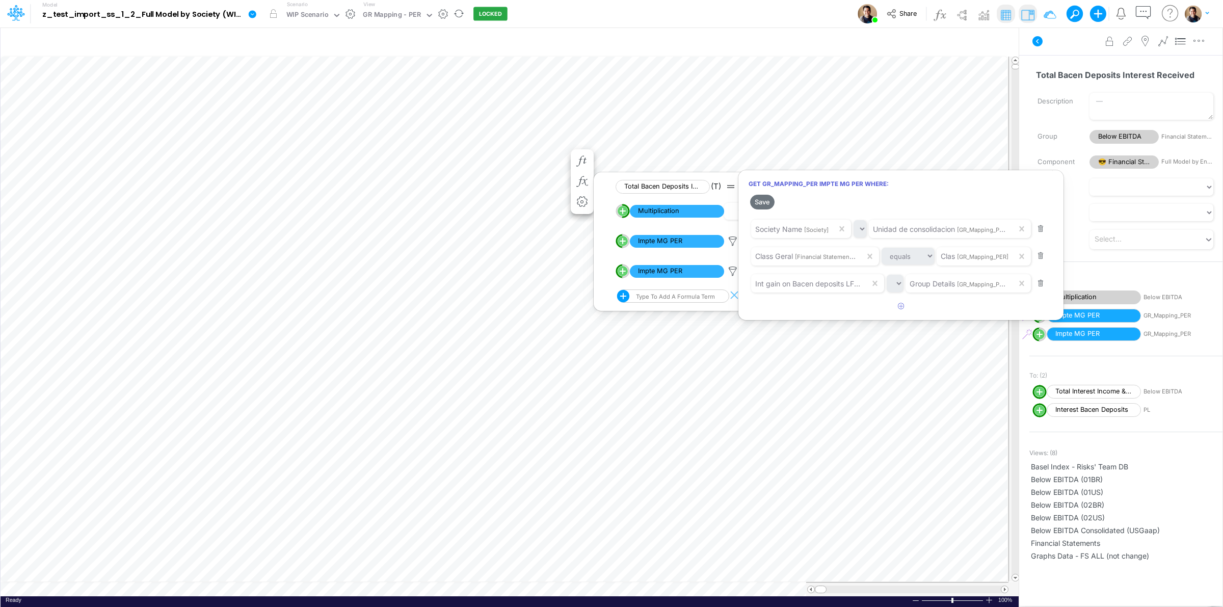
click at [735, 243] on div at bounding box center [611, 306] width 1223 height 602
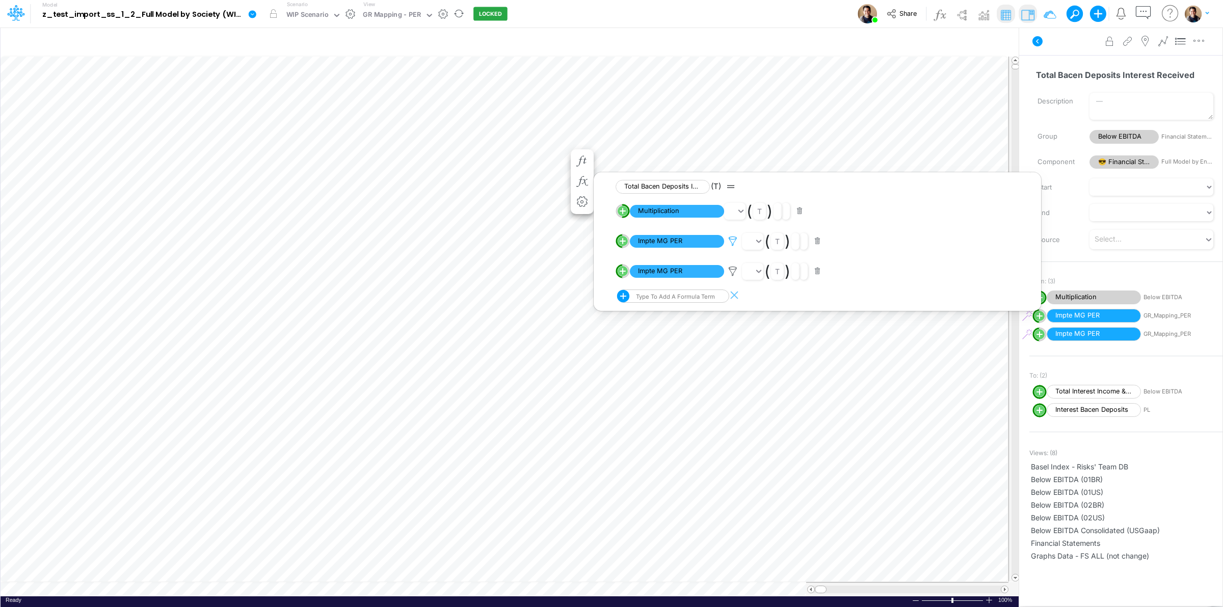
click at [733, 241] on icon at bounding box center [732, 241] width 15 height 11
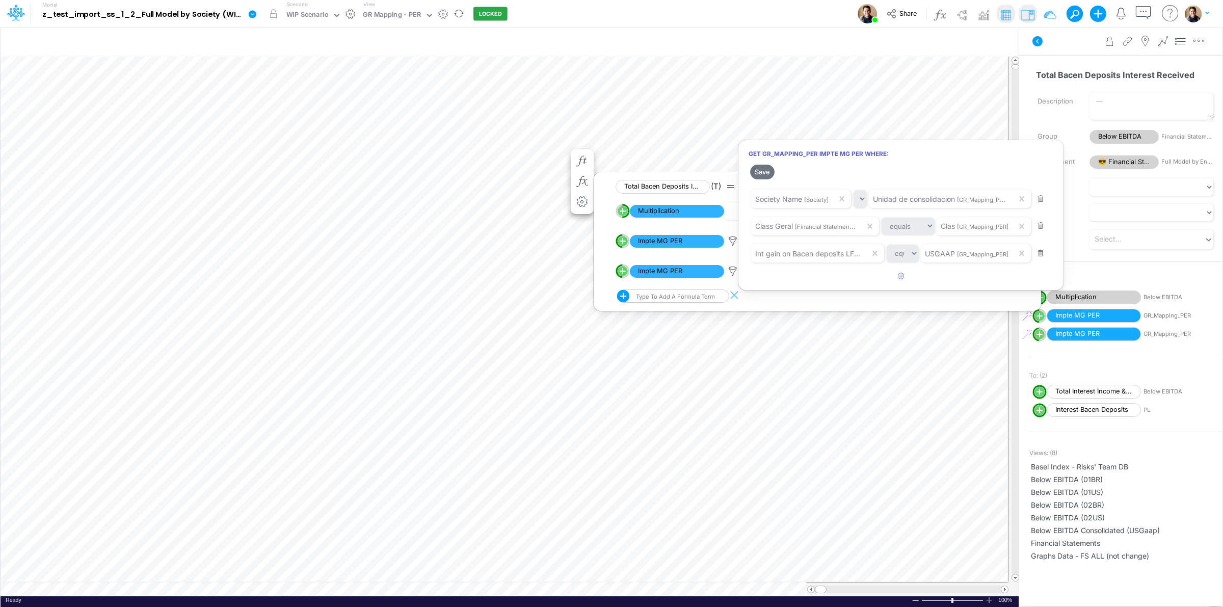
click at [732, 271] on div at bounding box center [611, 306] width 1223 height 602
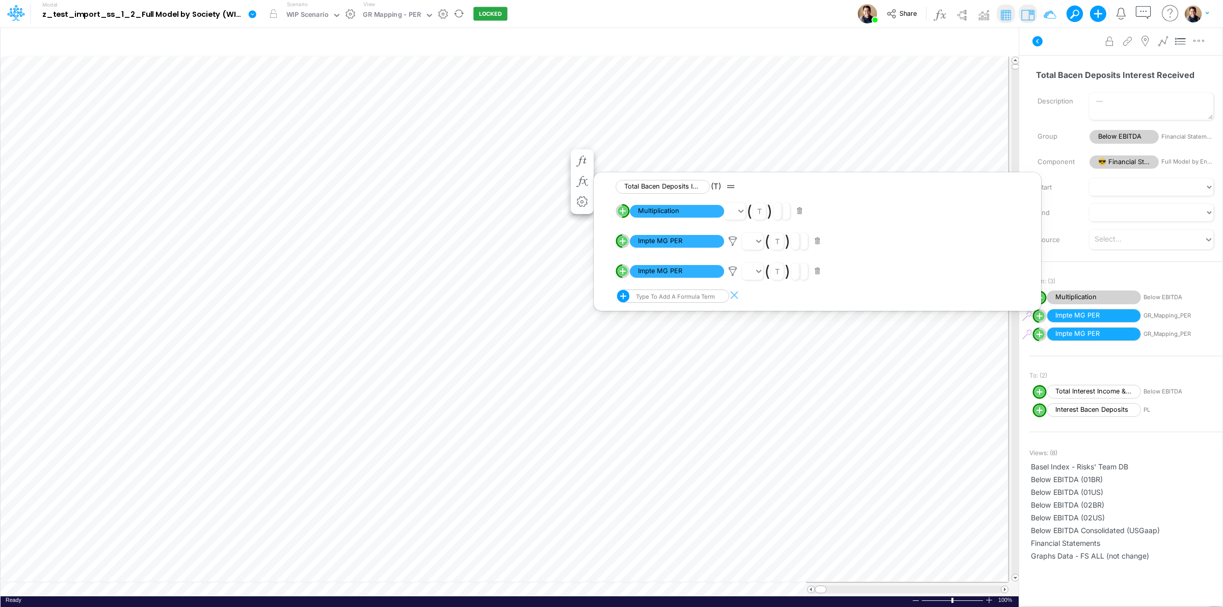
click at [732, 271] on icon at bounding box center [732, 271] width 15 height 11
